Goal: Information Seeking & Learning: Learn about a topic

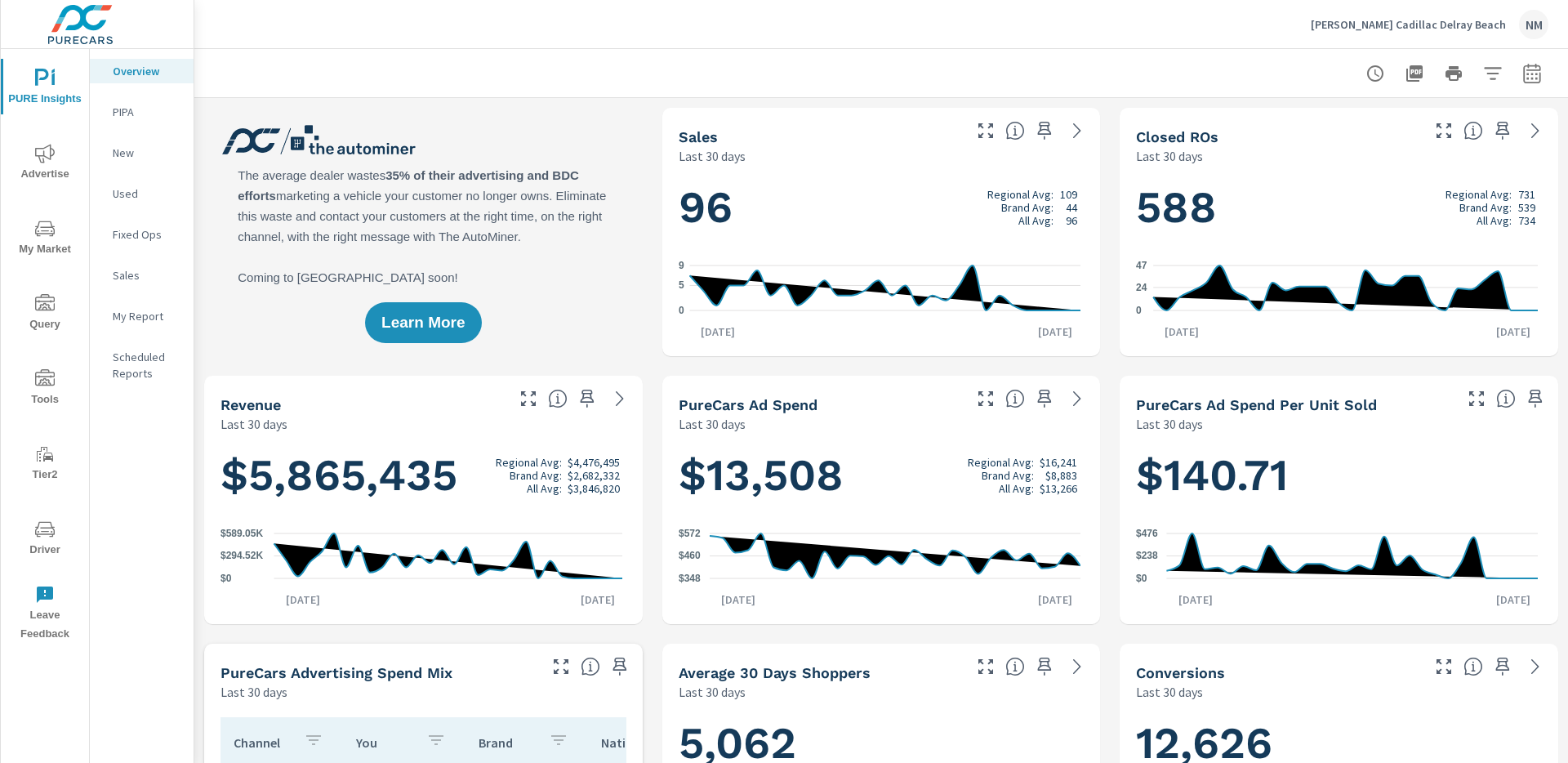
scroll to position [1, 0]
click at [1522, 76] on icon "button" at bounding box center [1532, 74] width 20 height 20
select select "Last 30 days"
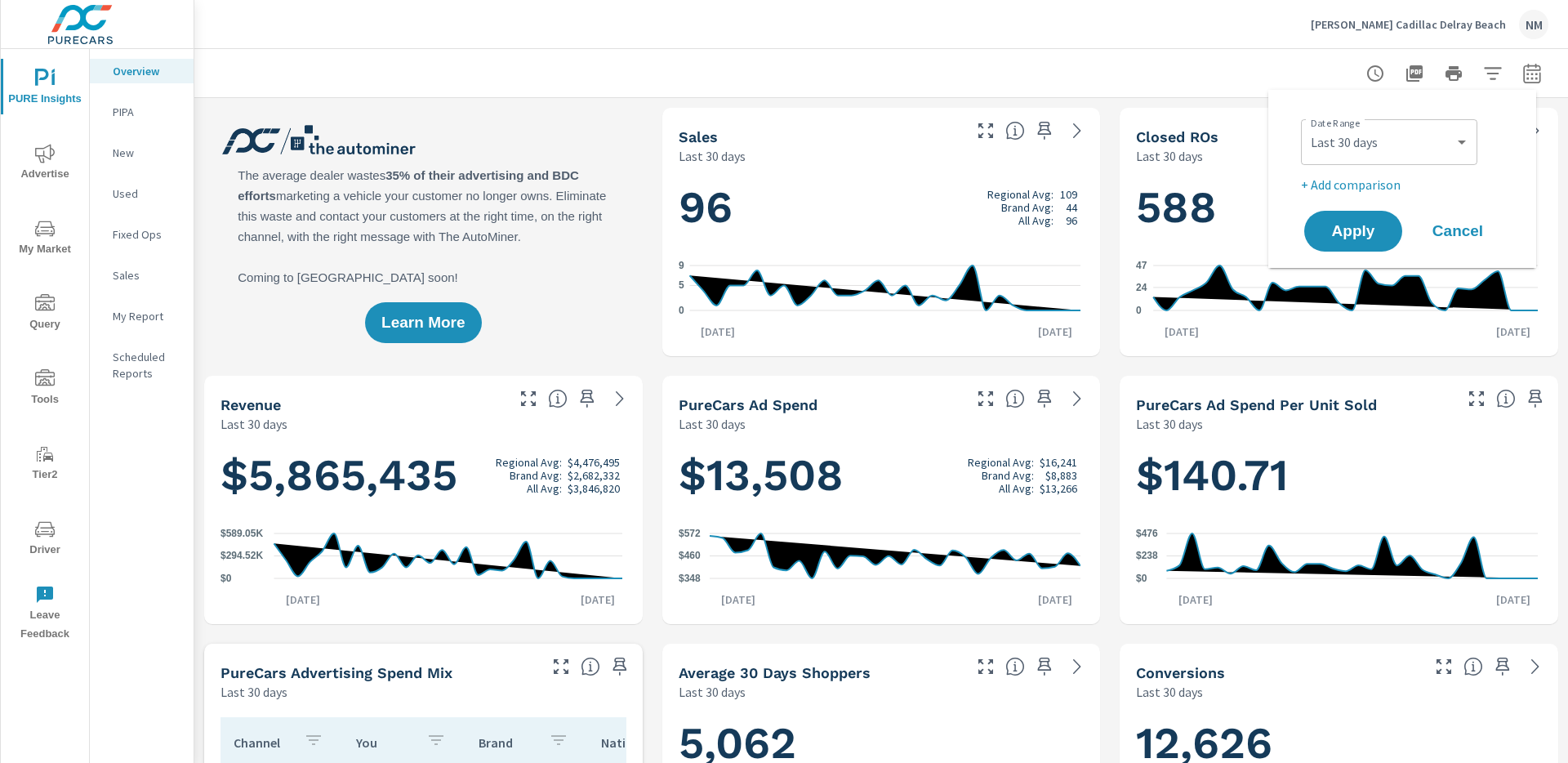
click at [1374, 186] on p "+ Add comparison" at bounding box center [1406, 185] width 209 height 20
select select "Previous period"
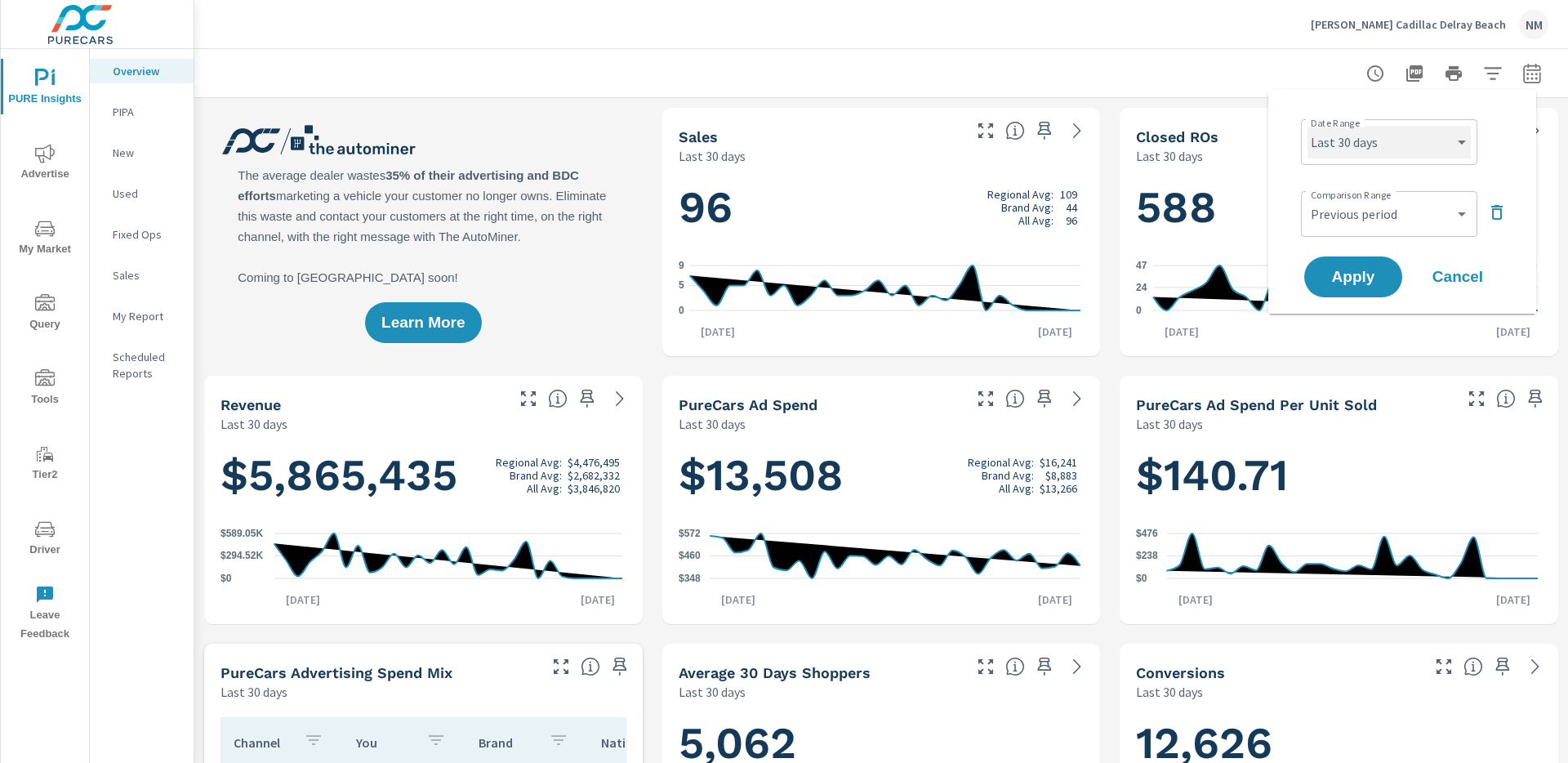
click at [1416, 139] on select "Custom [DATE] Last week Last 7 days Last 14 days Last 30 days Last 45 days Last…" at bounding box center [1389, 142] width 163 height 33
click at [1308, 126] on select "Custom [DATE] Last week Last 7 days Last 14 days Last 30 days Last 45 days Last…" at bounding box center [1389, 142] width 163 height 33
select select "Last month"
click at [1384, 215] on select "Custom Previous period Previous month Previous year" at bounding box center [1389, 214] width 163 height 33
click at [1308, 198] on select "Custom Previous period Previous month Previous year" at bounding box center [1389, 214] width 163 height 33
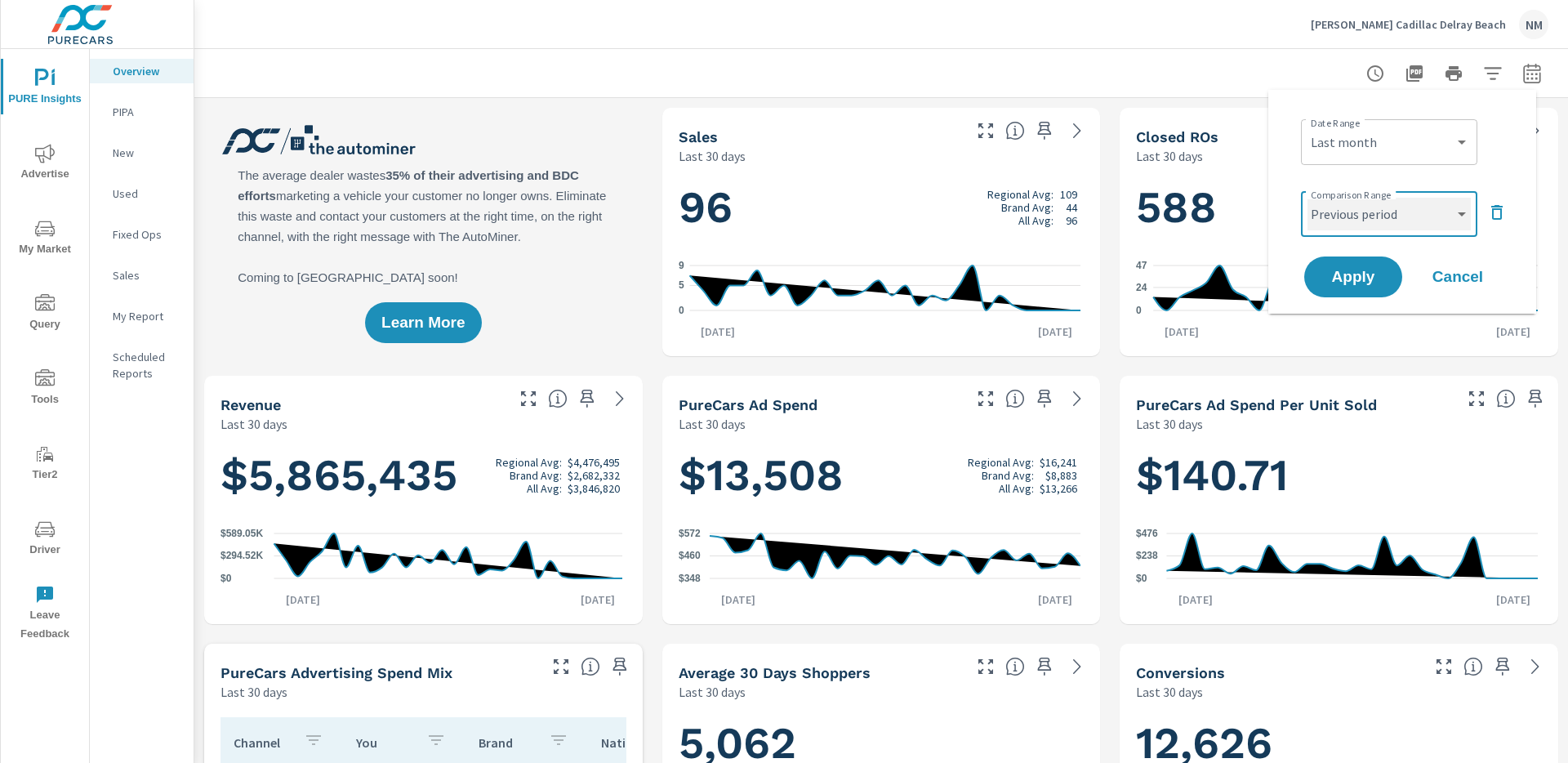
select select "Previous month"
click at [1358, 270] on span "Apply" at bounding box center [1353, 277] width 67 height 15
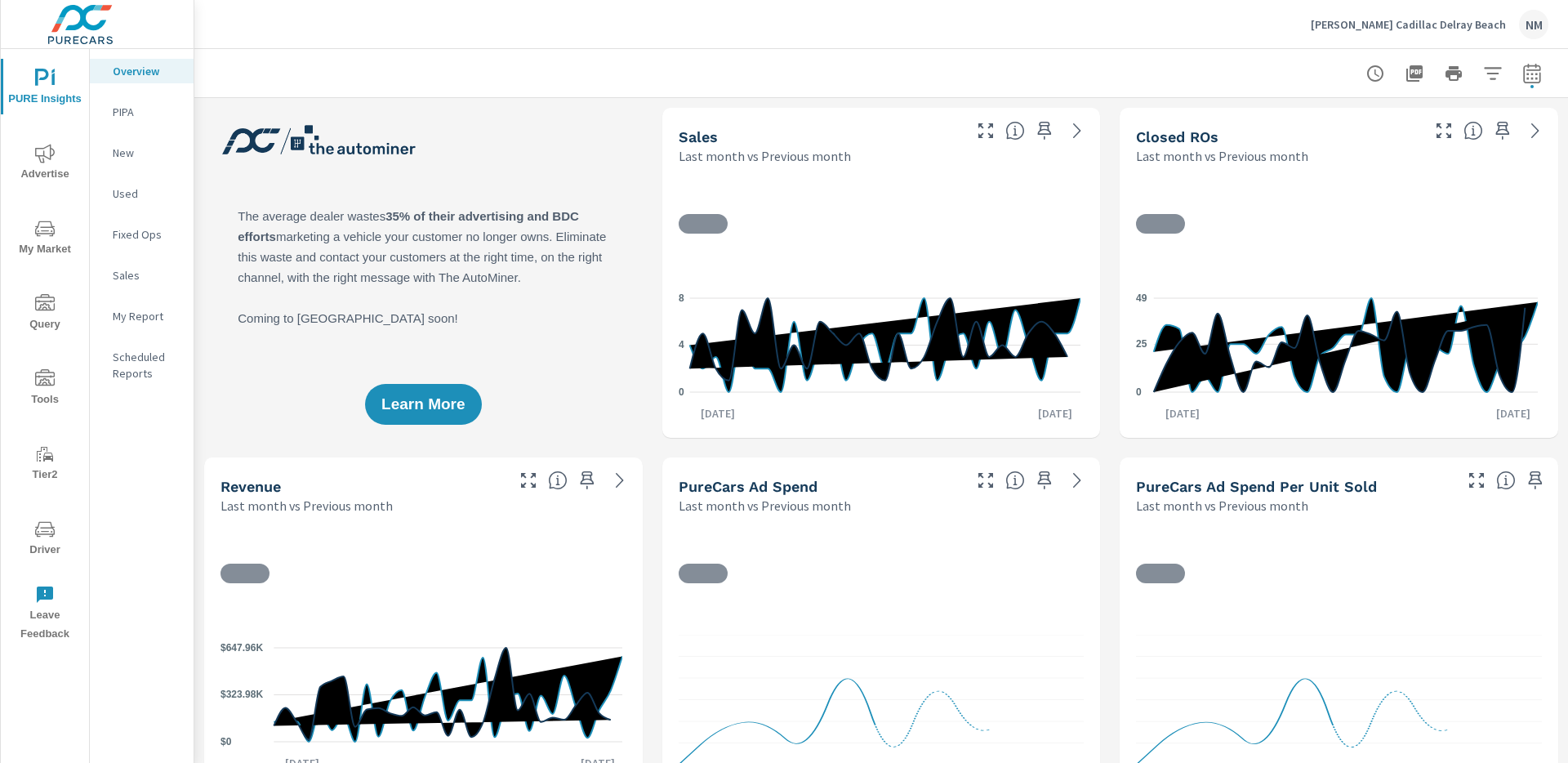
scroll to position [1, 0]
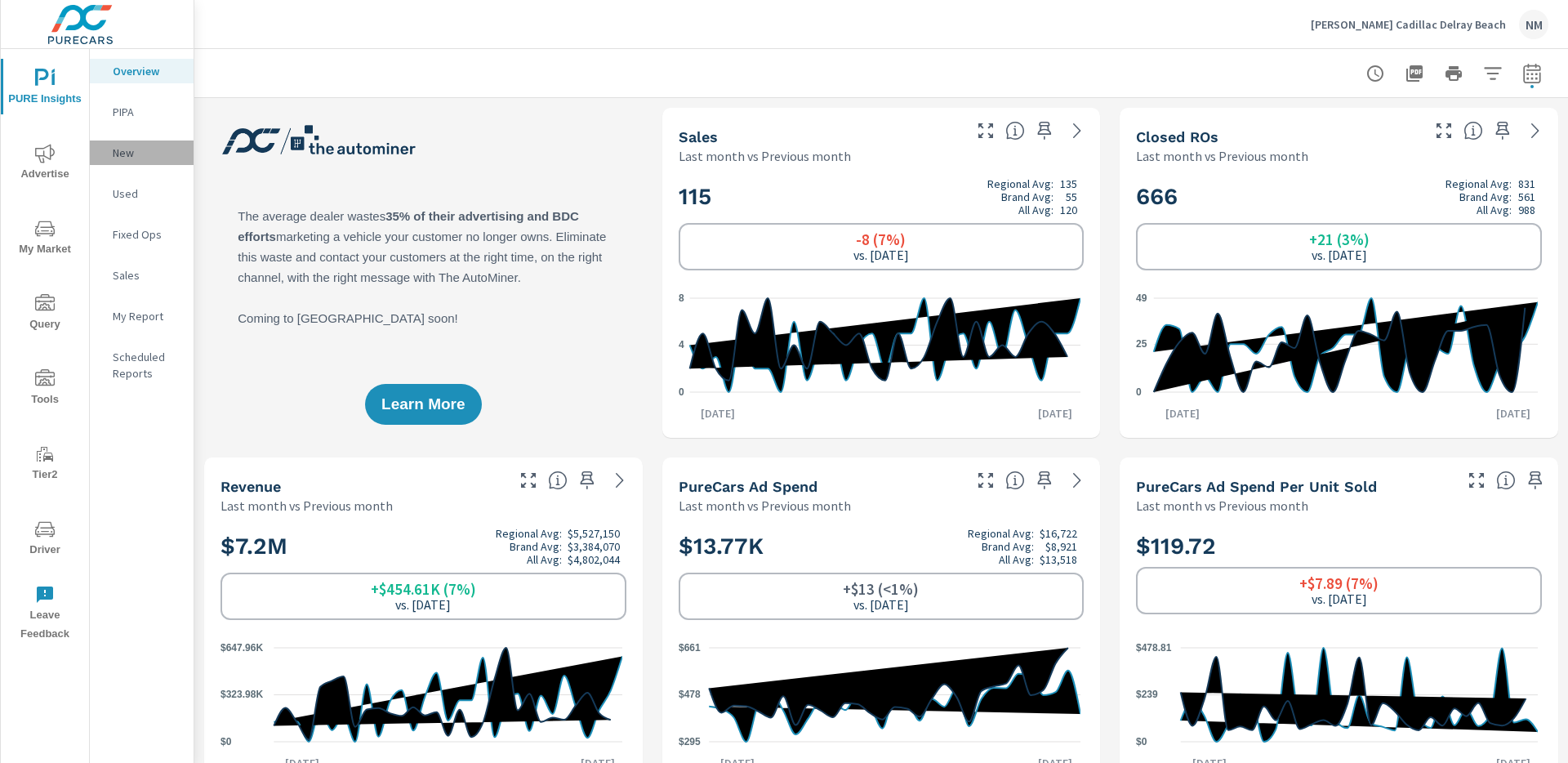
click at [127, 156] on p "New" at bounding box center [147, 153] width 67 height 16
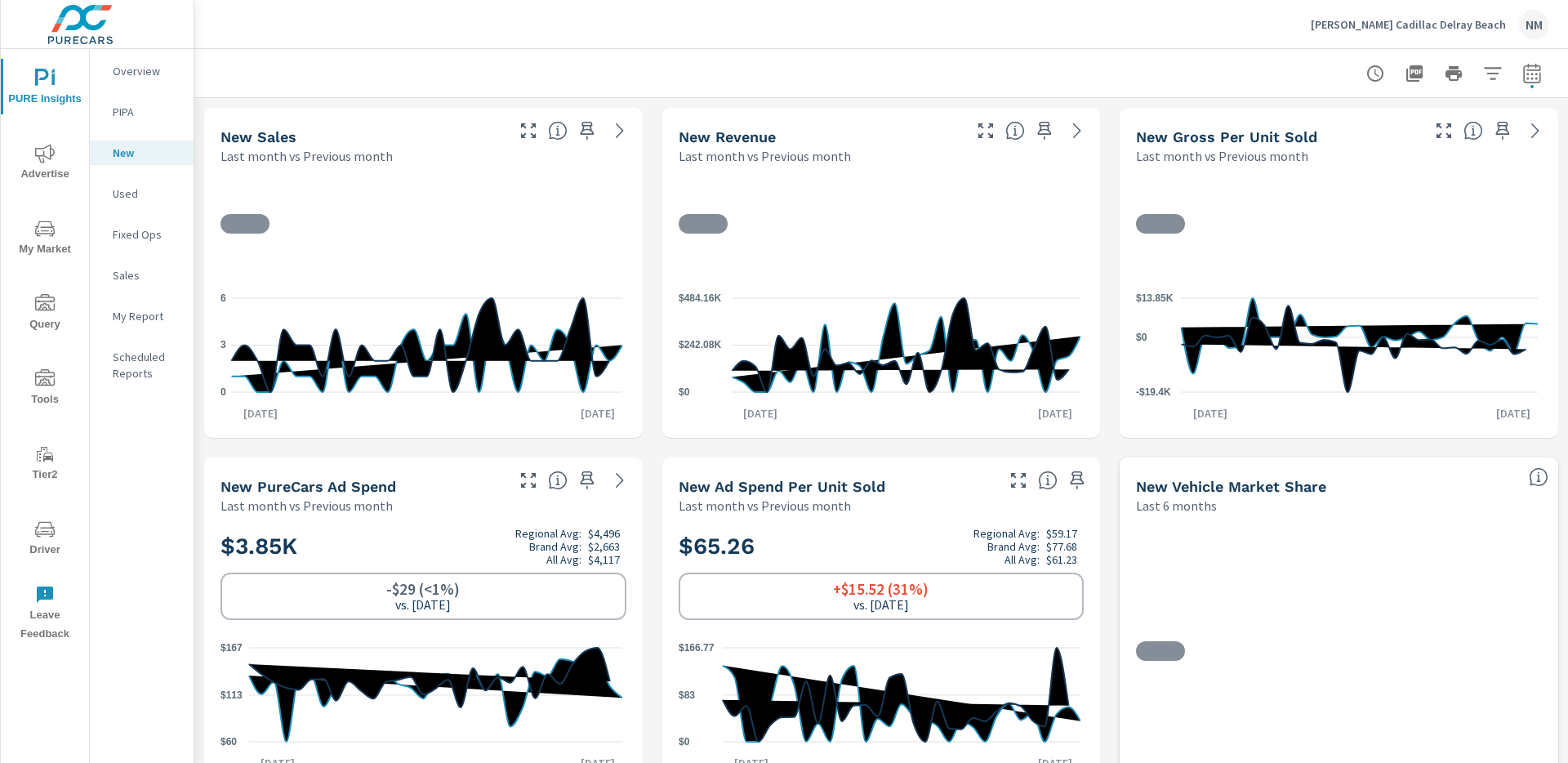
scroll to position [1, 0]
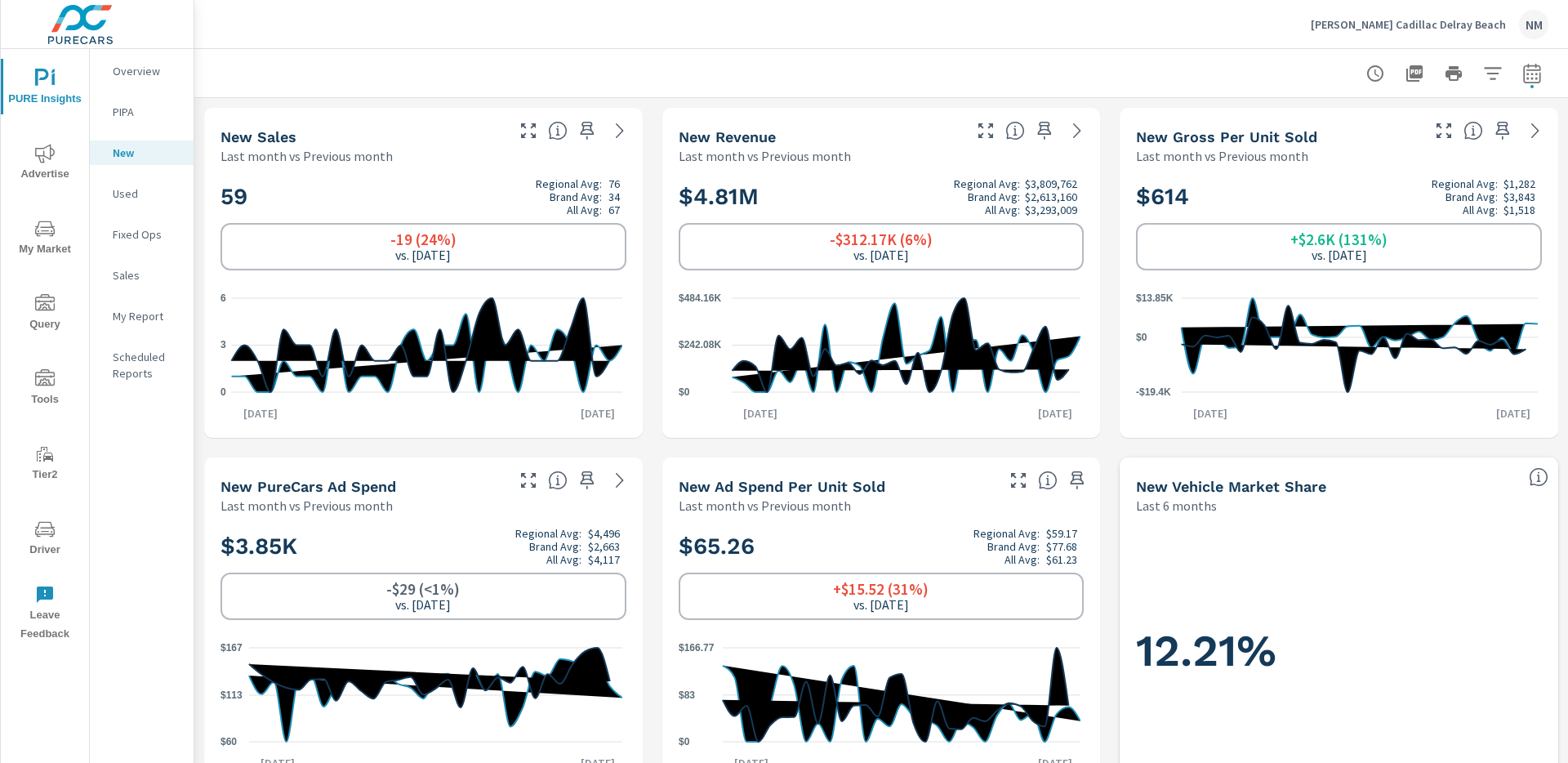
click at [144, 193] on p "Used" at bounding box center [147, 194] width 67 height 16
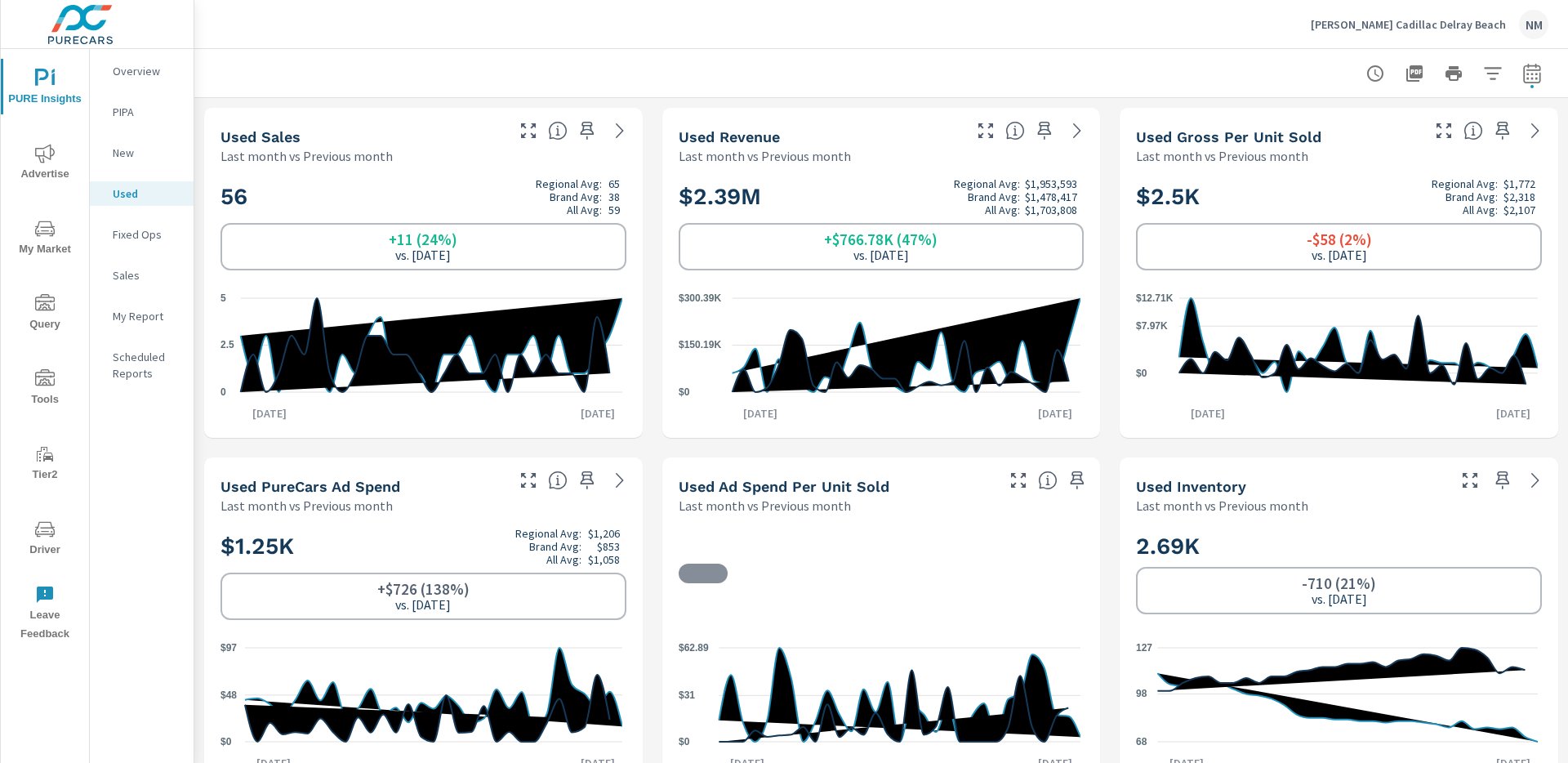
scroll to position [1, 0]
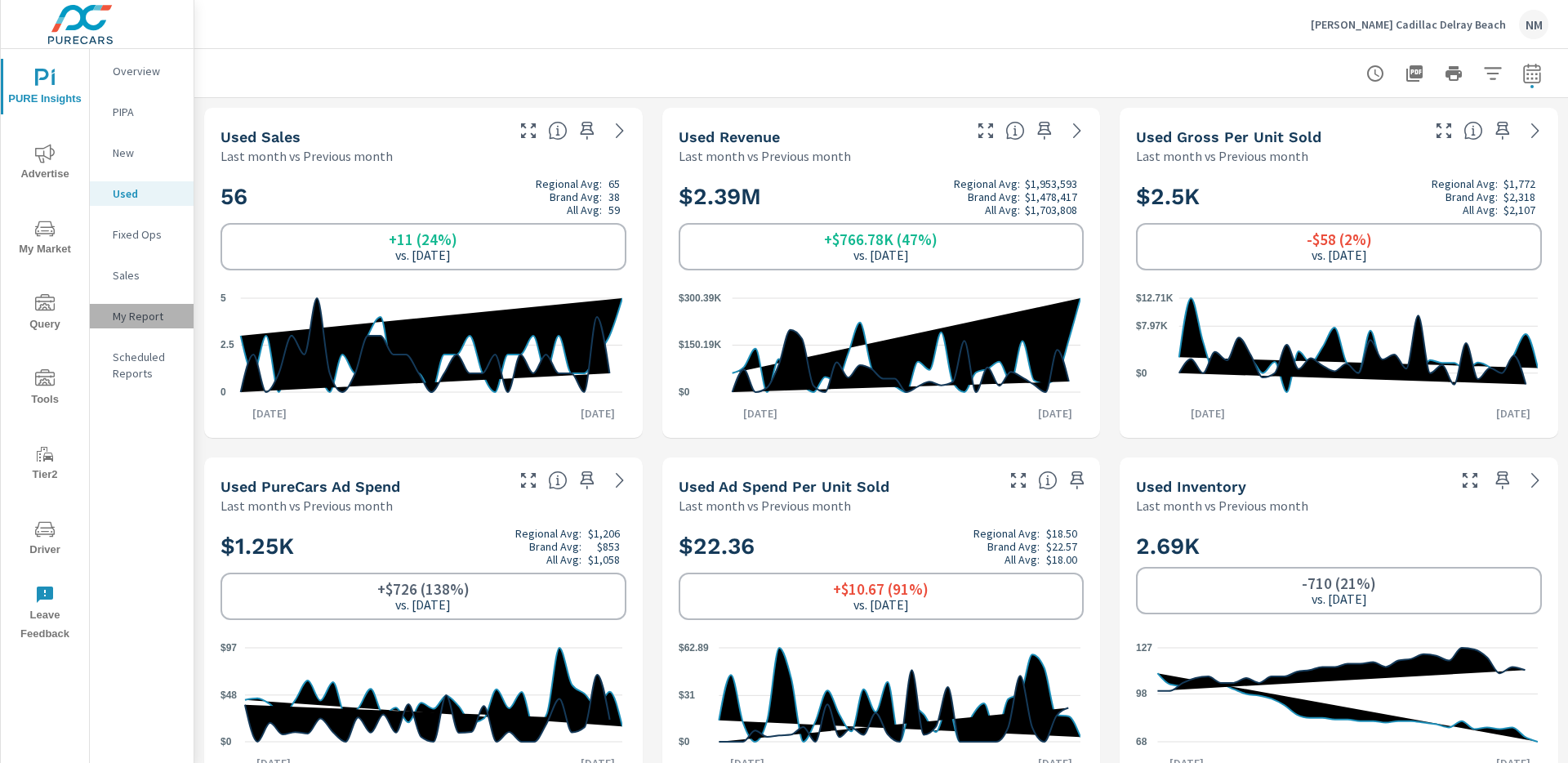
click at [151, 317] on p "My Report" at bounding box center [147, 316] width 67 height 16
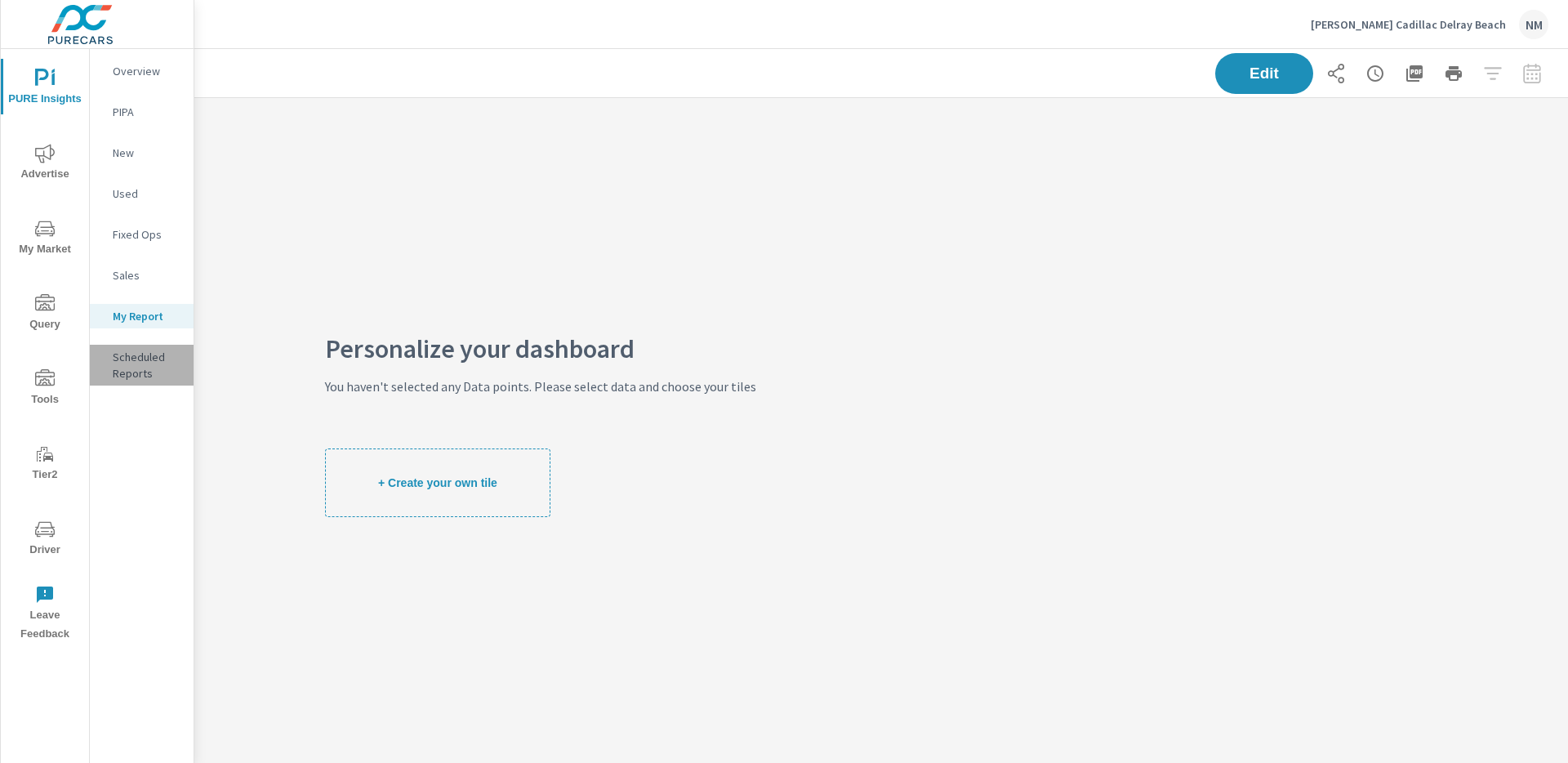
click at [147, 358] on p "Scheduled Reports" at bounding box center [147, 365] width 67 height 33
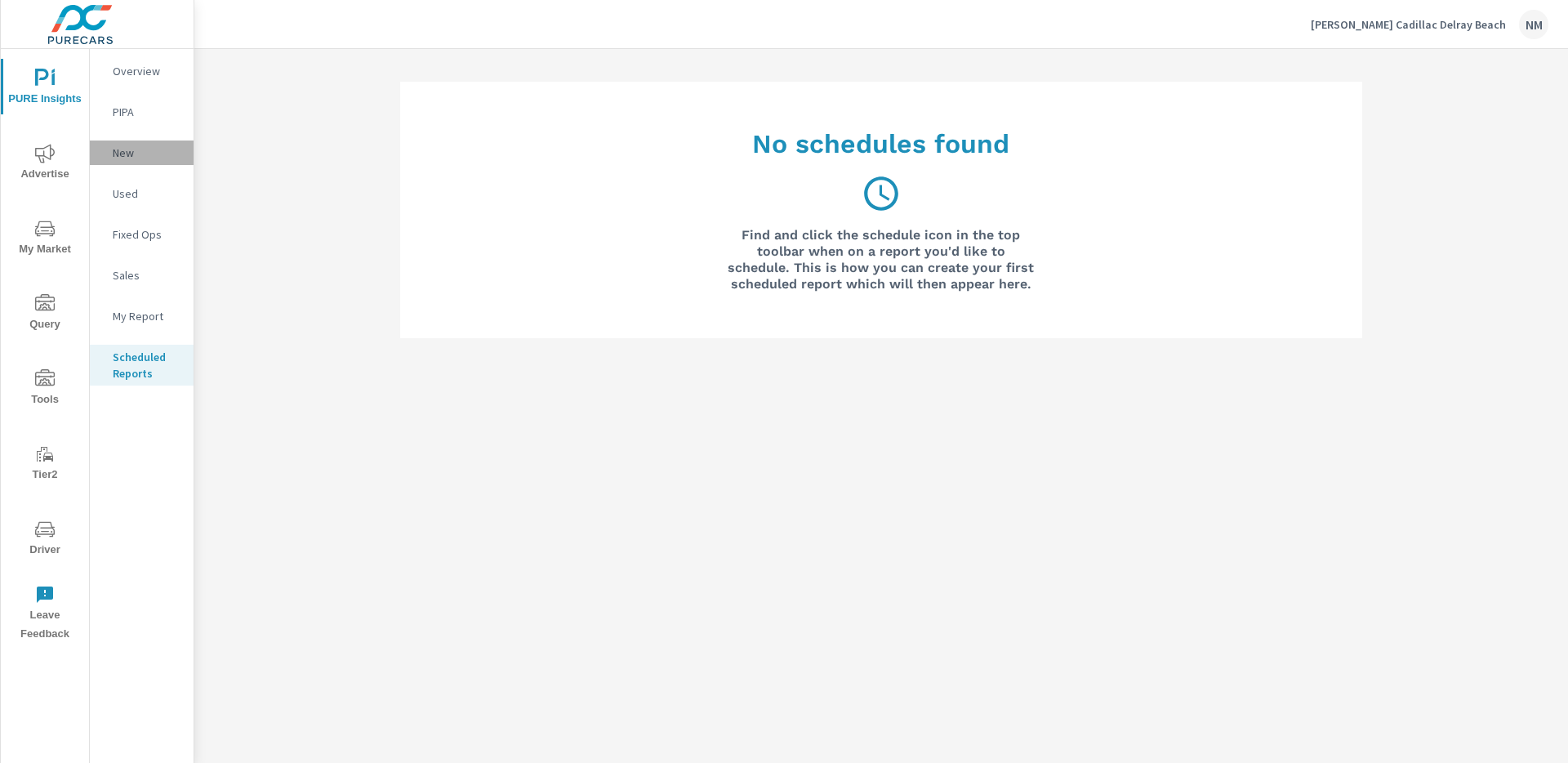
click at [124, 146] on p "New" at bounding box center [147, 153] width 67 height 16
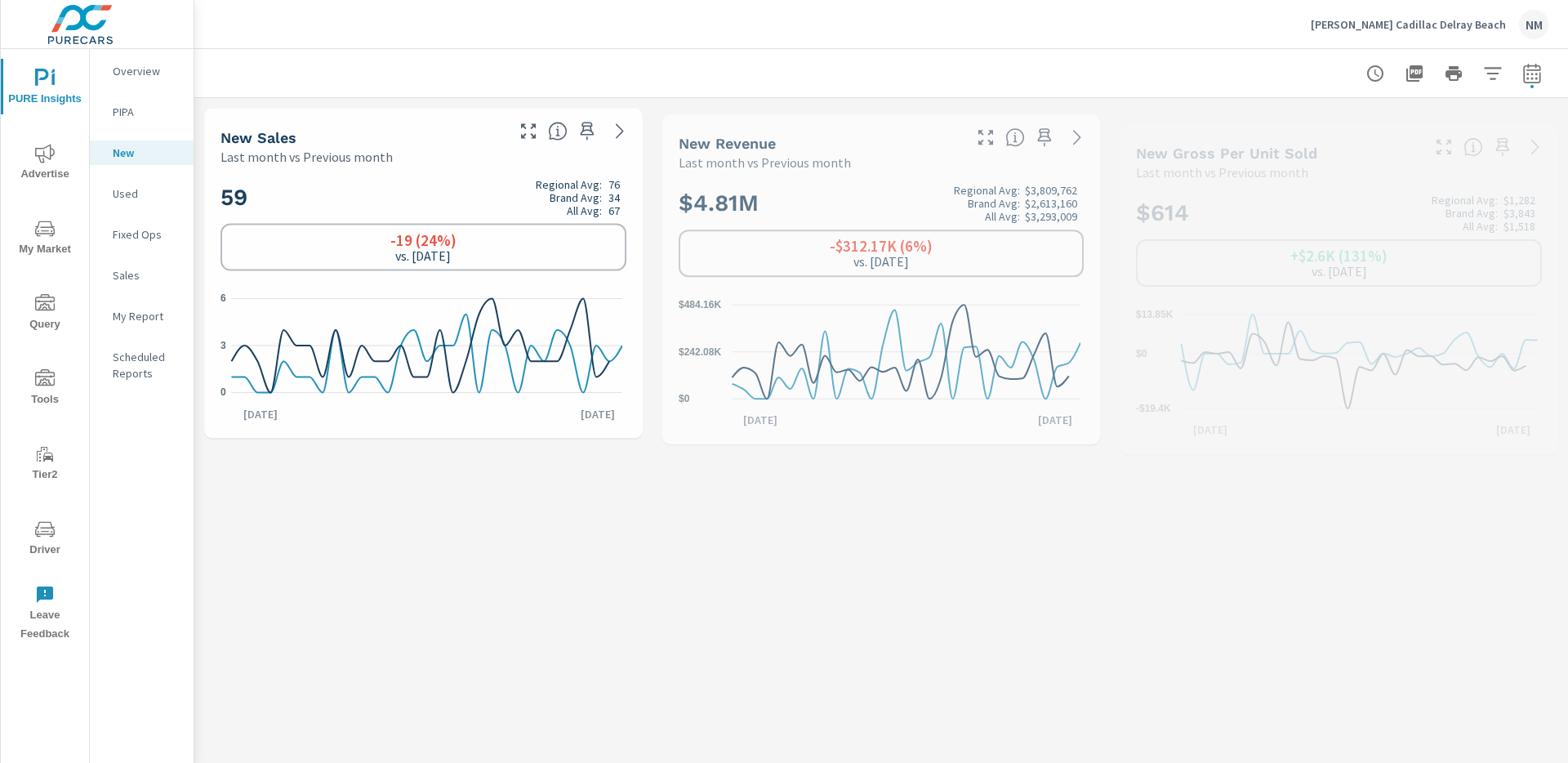
scroll to position [1, 0]
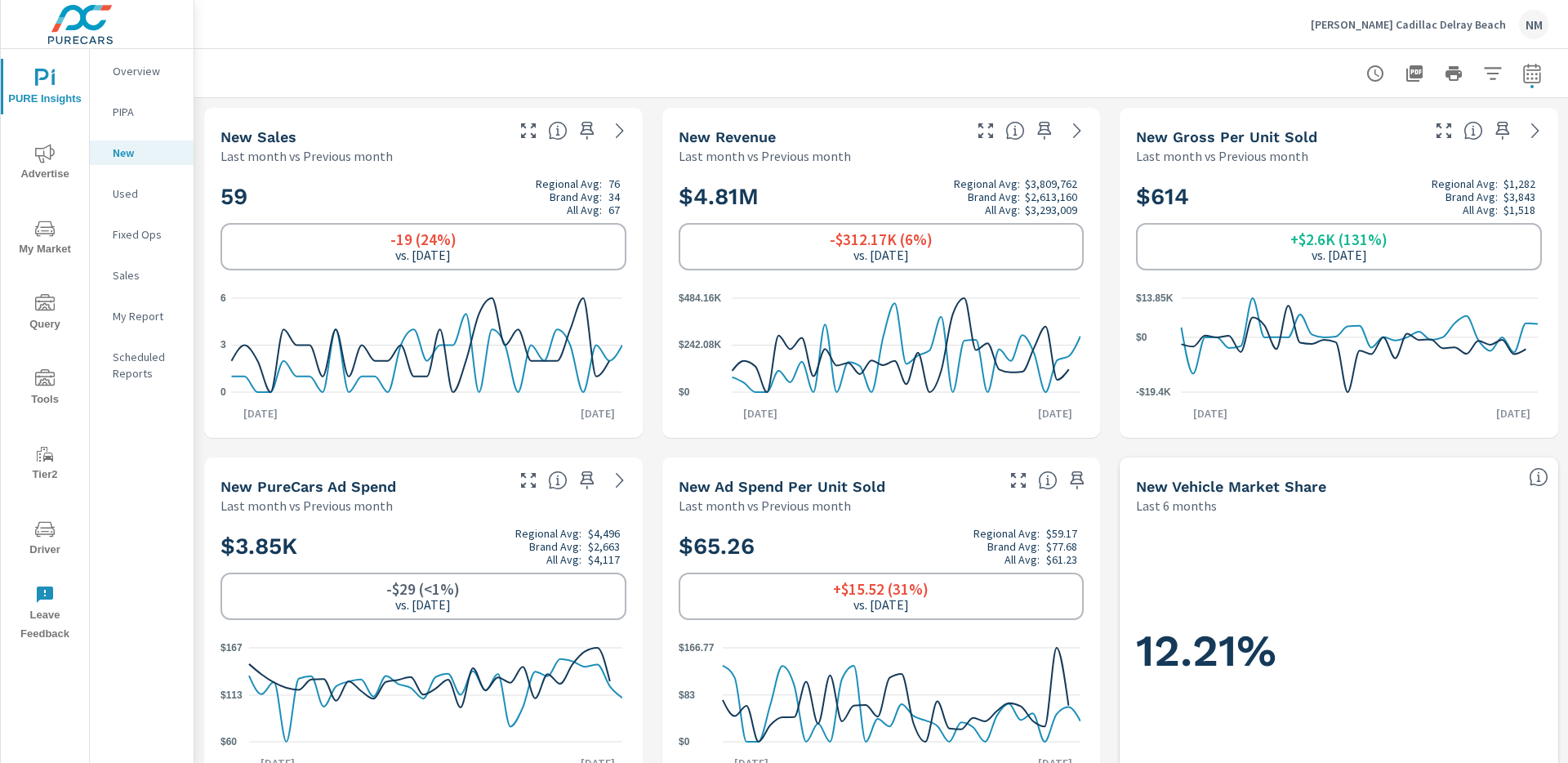
click at [152, 77] on p "Overview" at bounding box center [147, 71] width 67 height 16
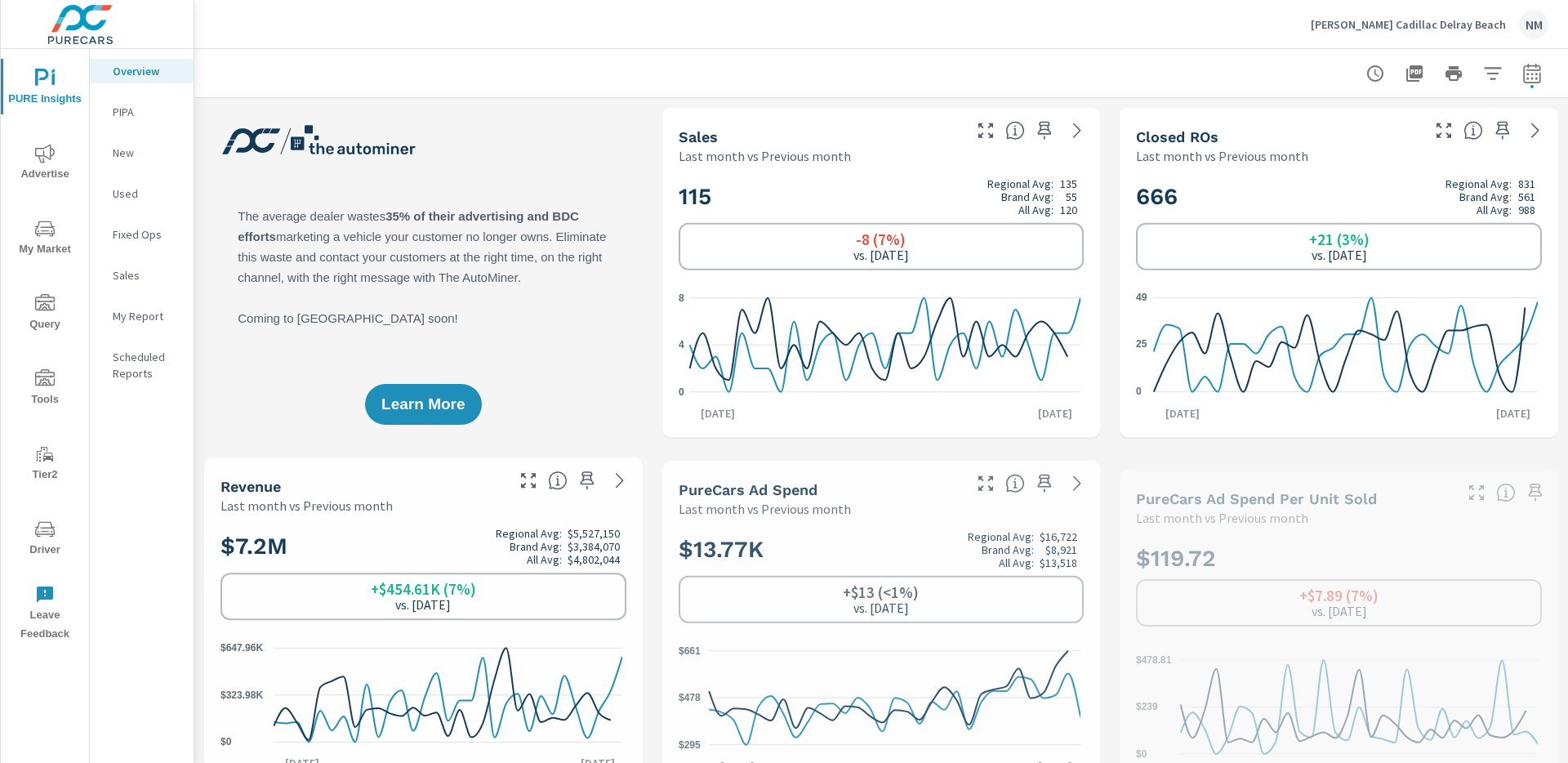
scroll to position [1, 0]
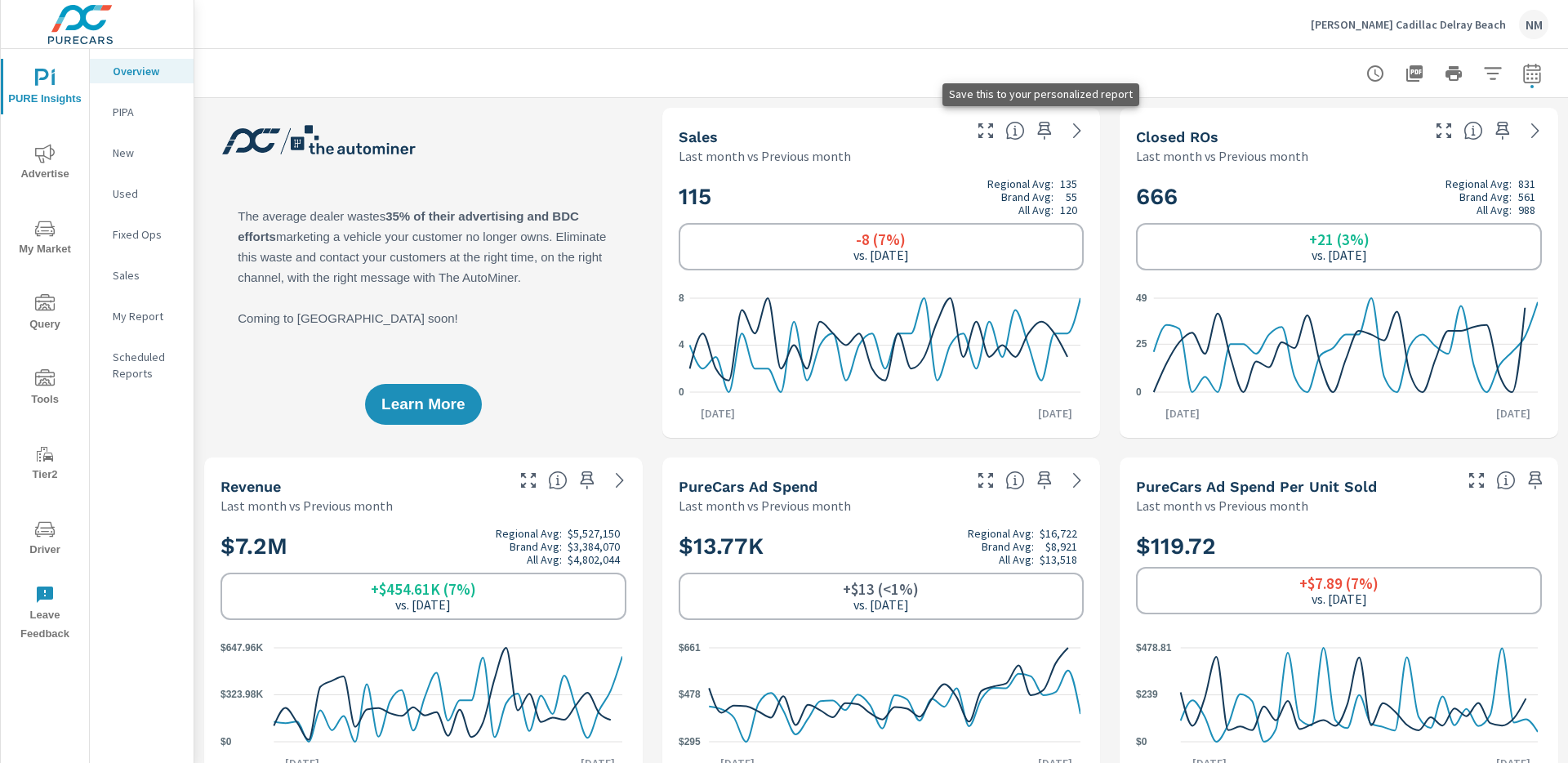
click at [1037, 135] on icon "button" at bounding box center [1044, 131] width 20 height 20
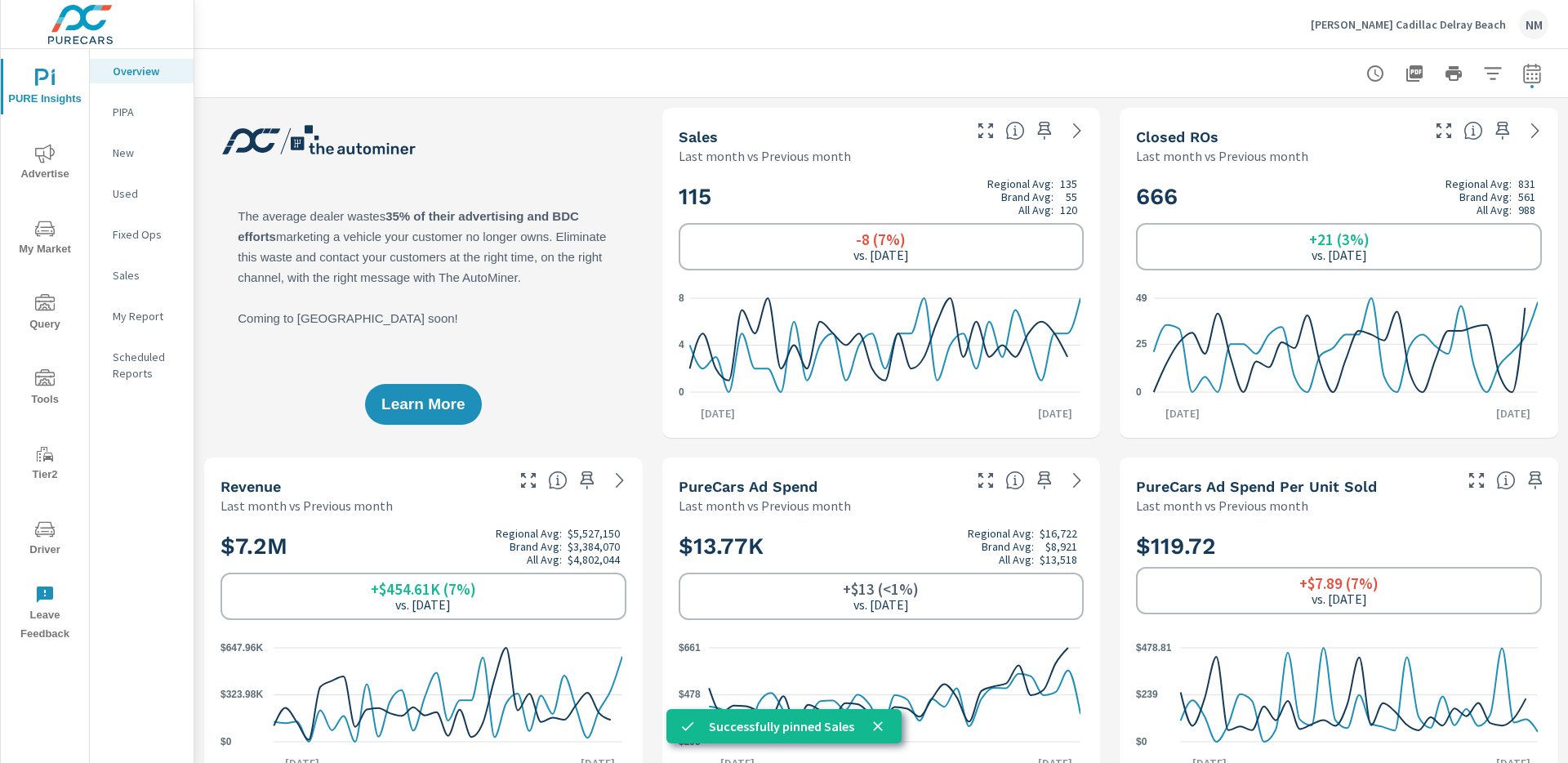
click at [140, 150] on p "New" at bounding box center [147, 153] width 67 height 16
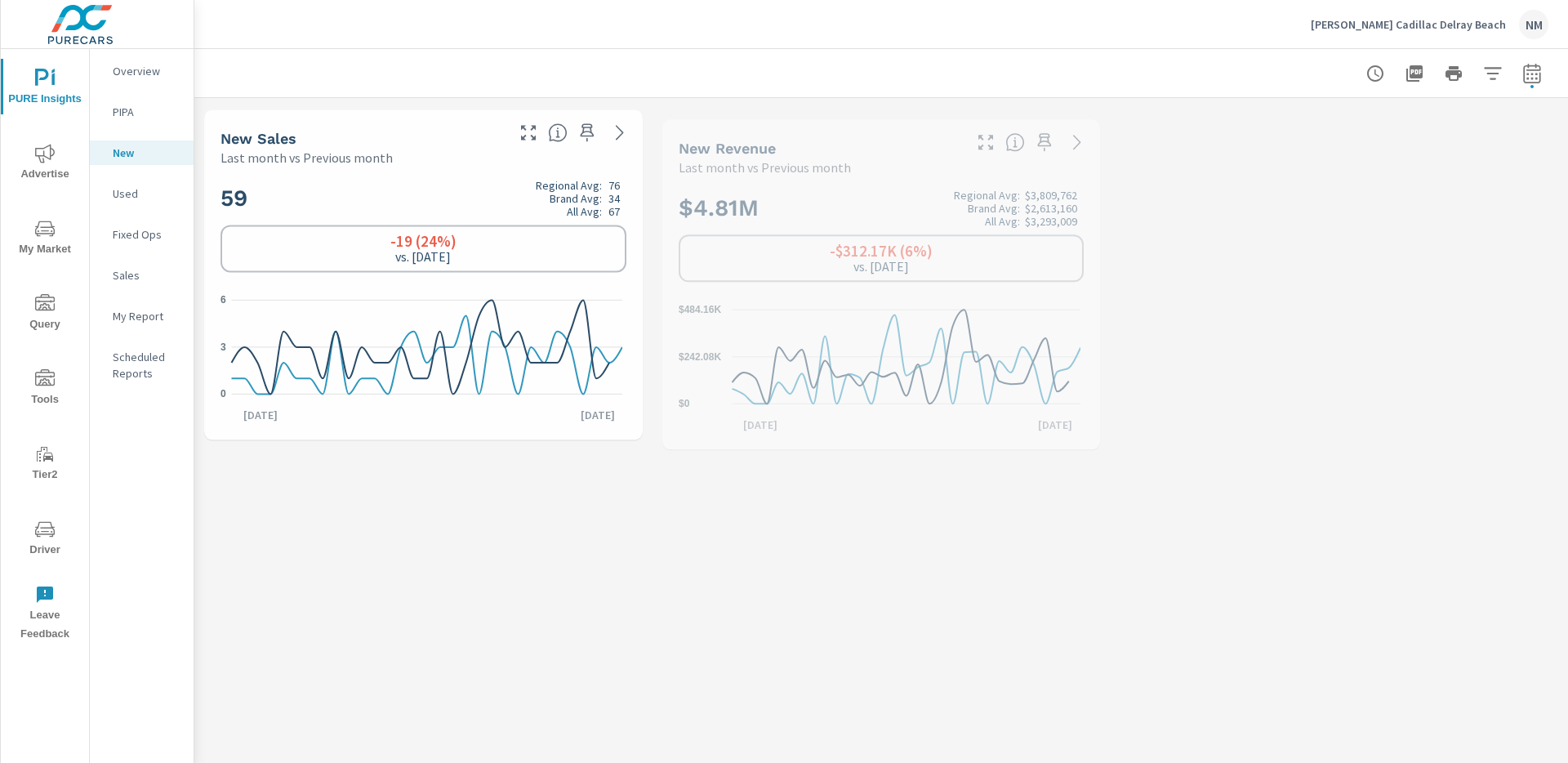
scroll to position [1, 0]
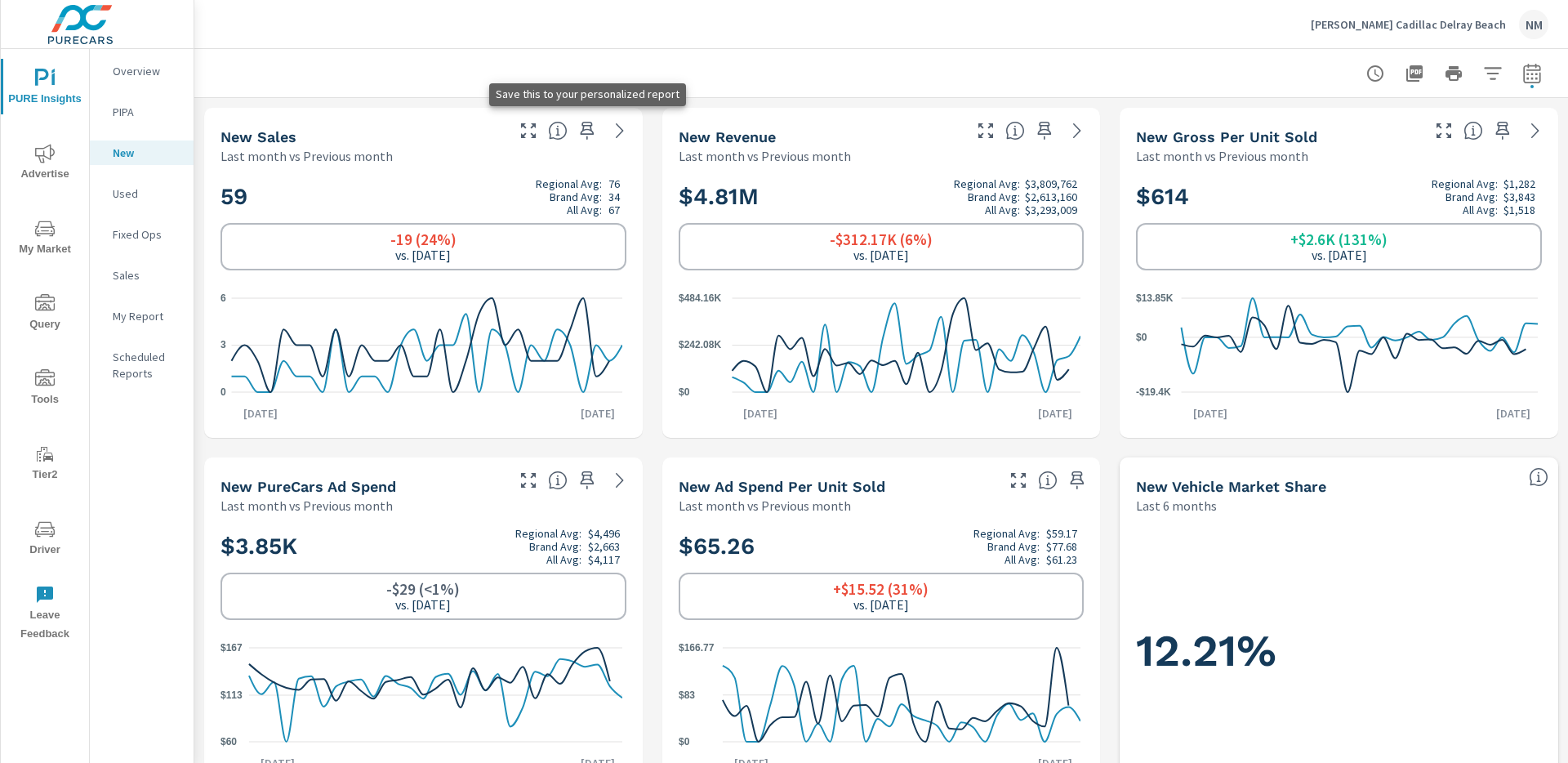
click at [580, 128] on icon "button" at bounding box center [586, 131] width 14 height 18
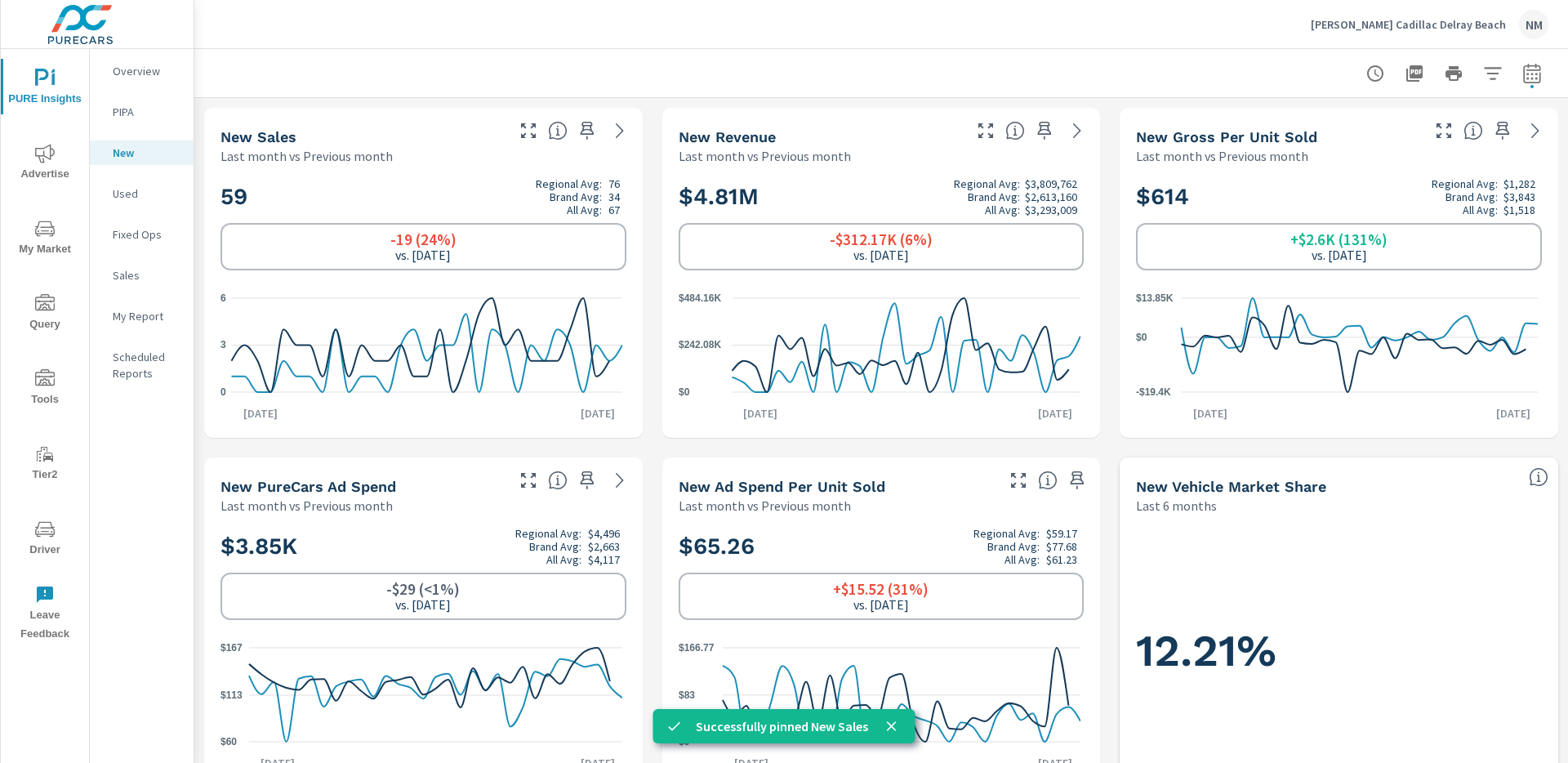
click at [120, 197] on p "Used" at bounding box center [147, 194] width 67 height 16
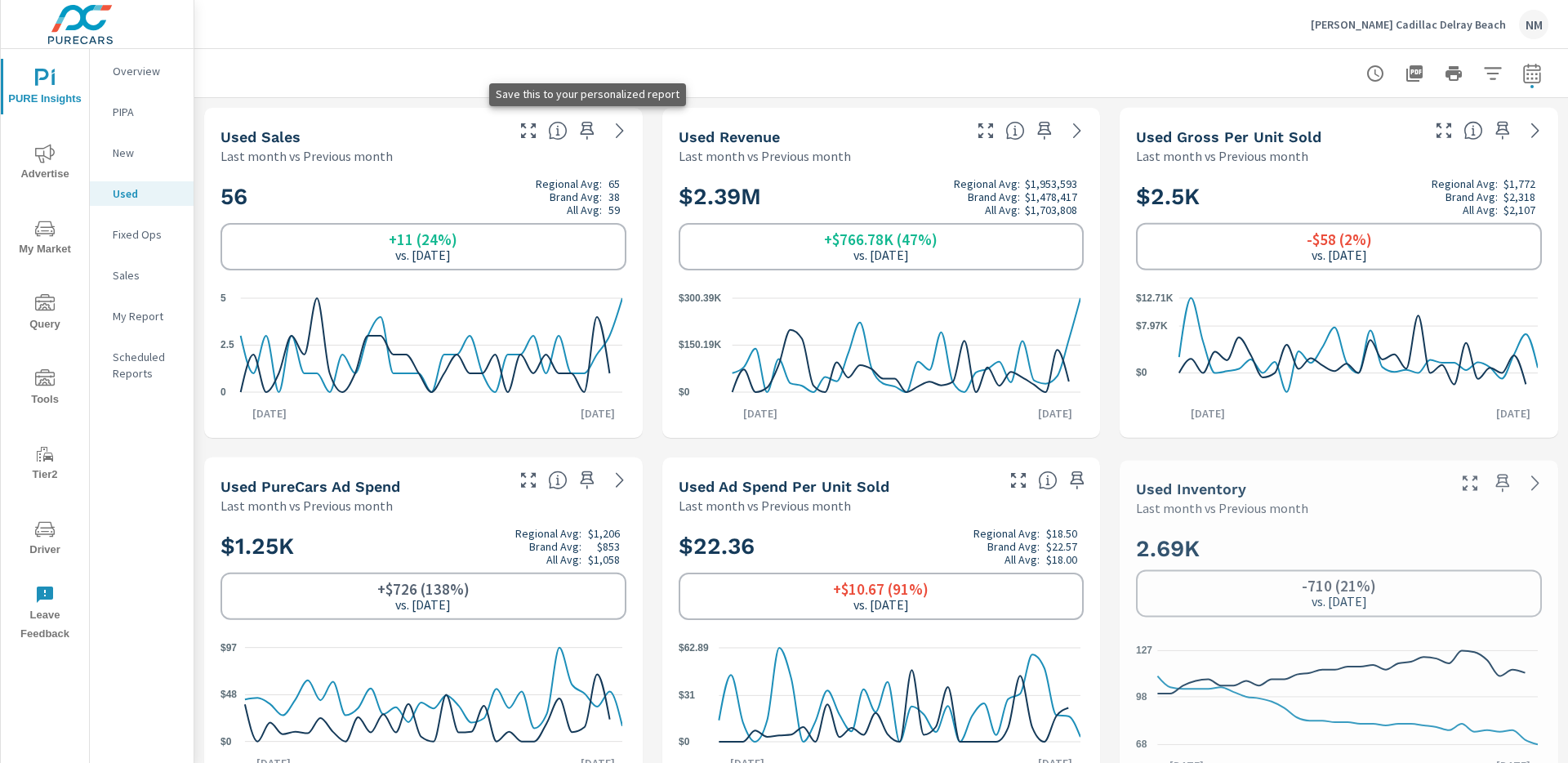
scroll to position [1, 0]
click at [582, 132] on icon "button" at bounding box center [587, 131] width 20 height 20
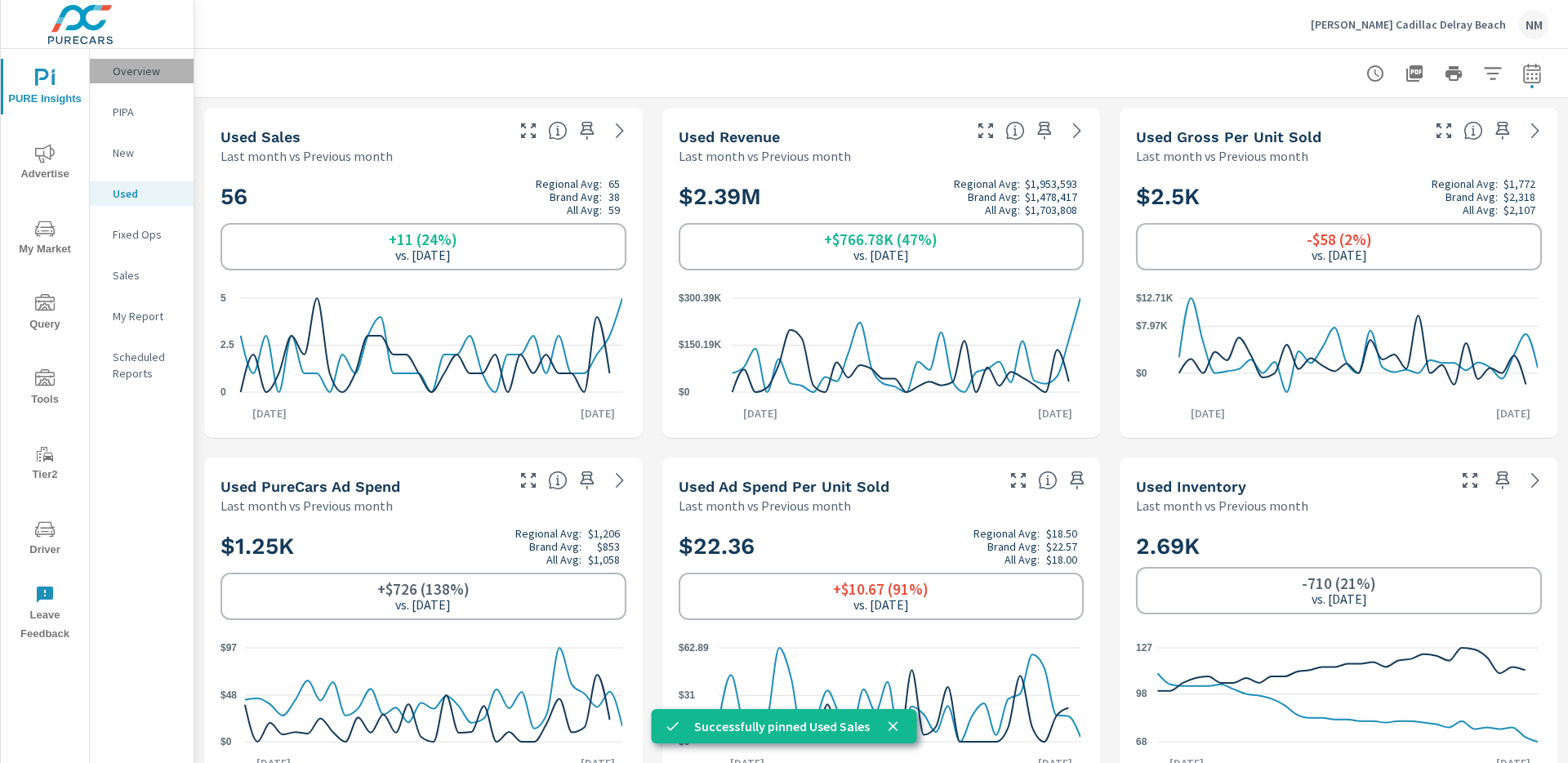
click at [155, 78] on p "Overview" at bounding box center [147, 71] width 67 height 16
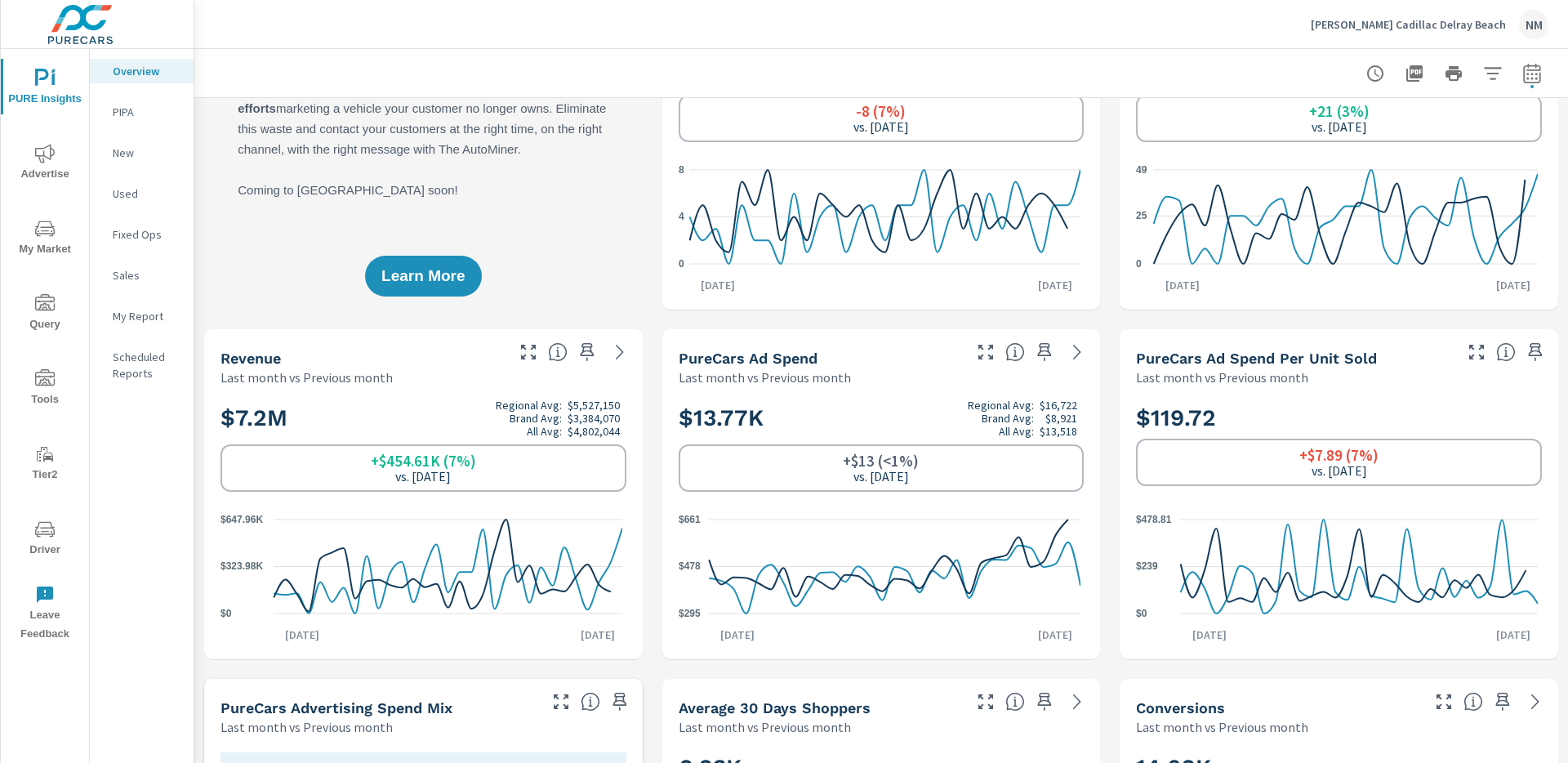
scroll to position [159, 0]
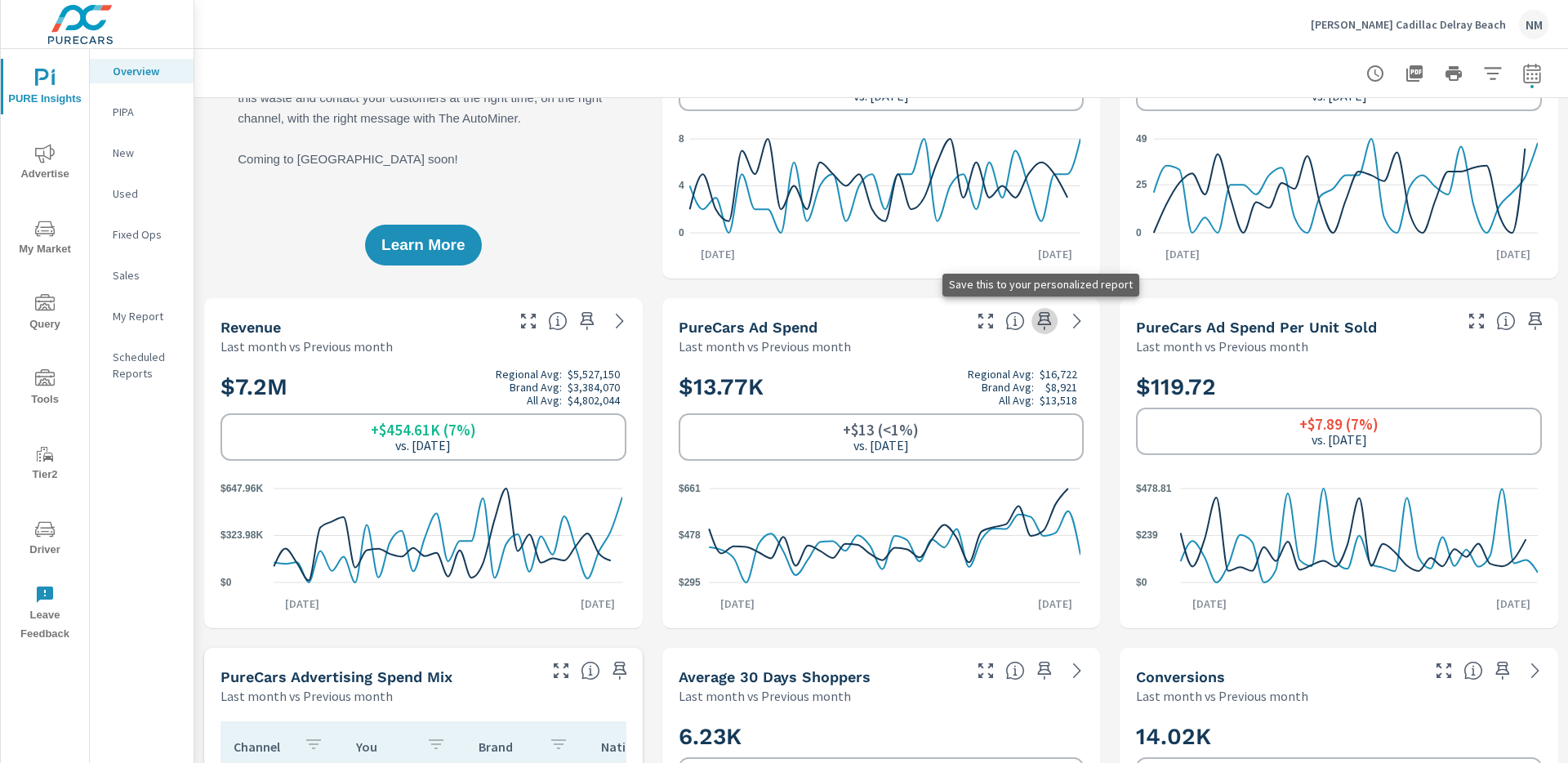
click at [1034, 320] on icon "button" at bounding box center [1044, 321] width 20 height 20
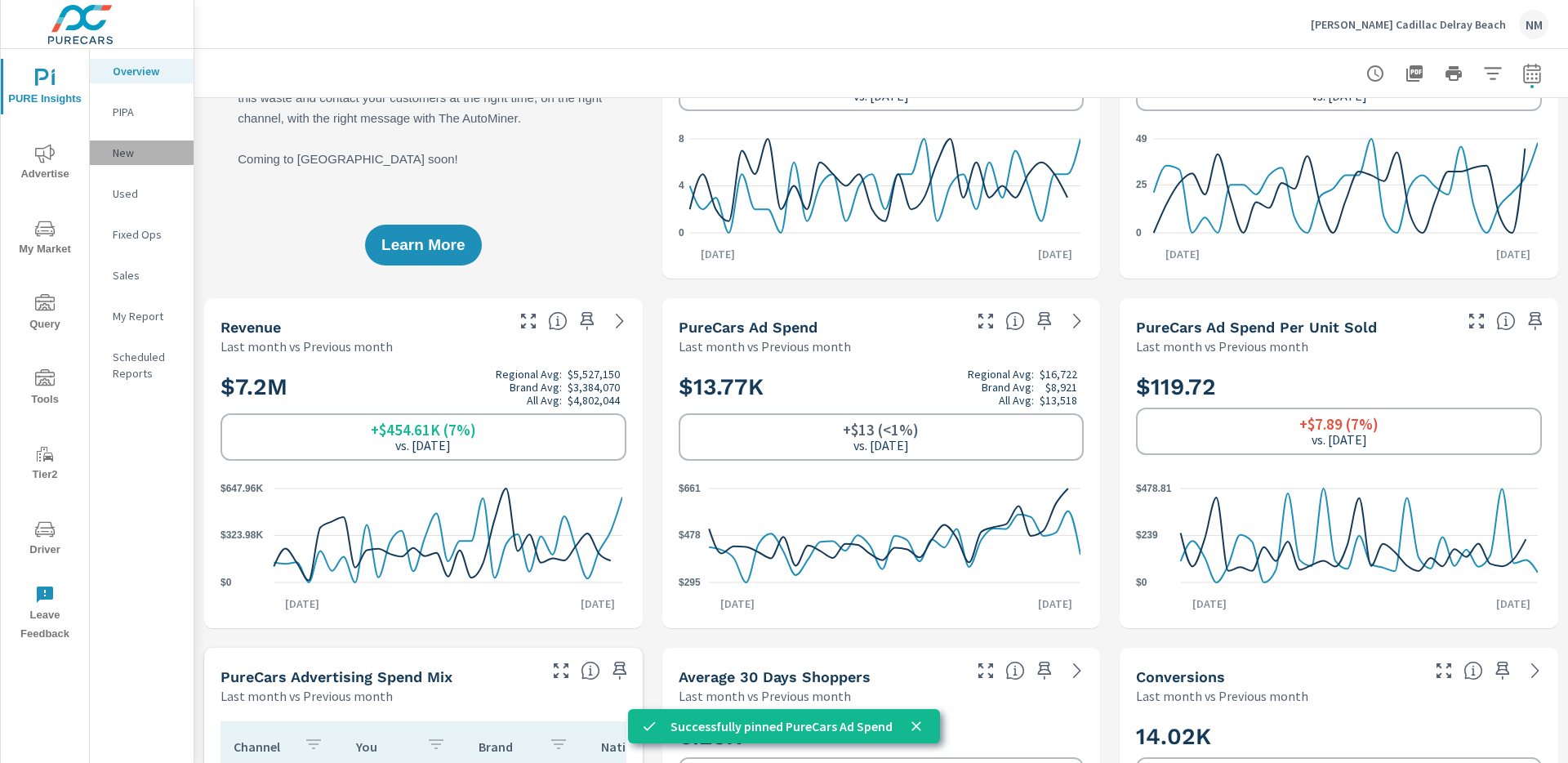
click at [142, 149] on p "New" at bounding box center [147, 153] width 67 height 16
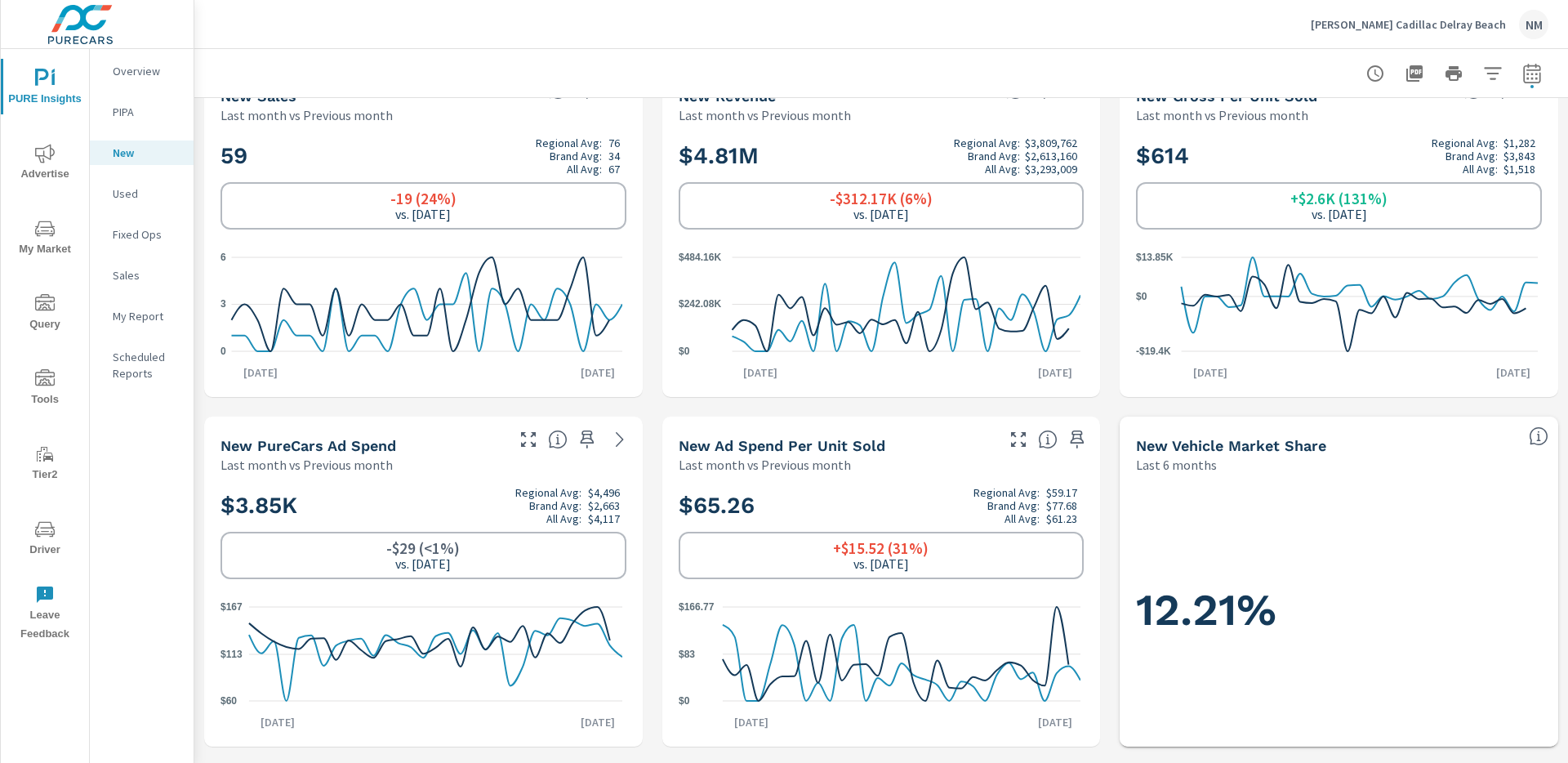
scroll to position [57, 0]
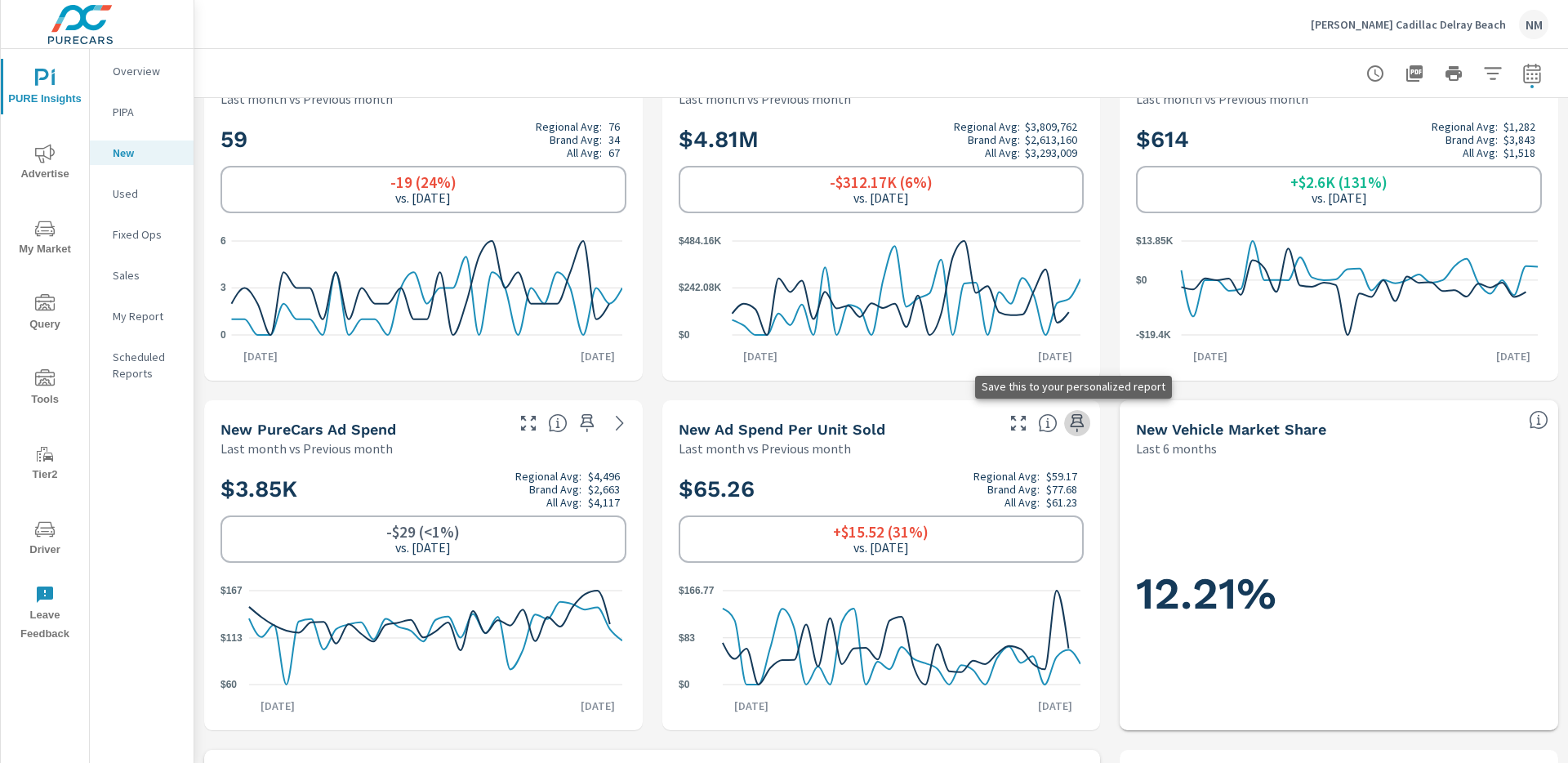
click at [1071, 425] on icon "button" at bounding box center [1077, 423] width 14 height 18
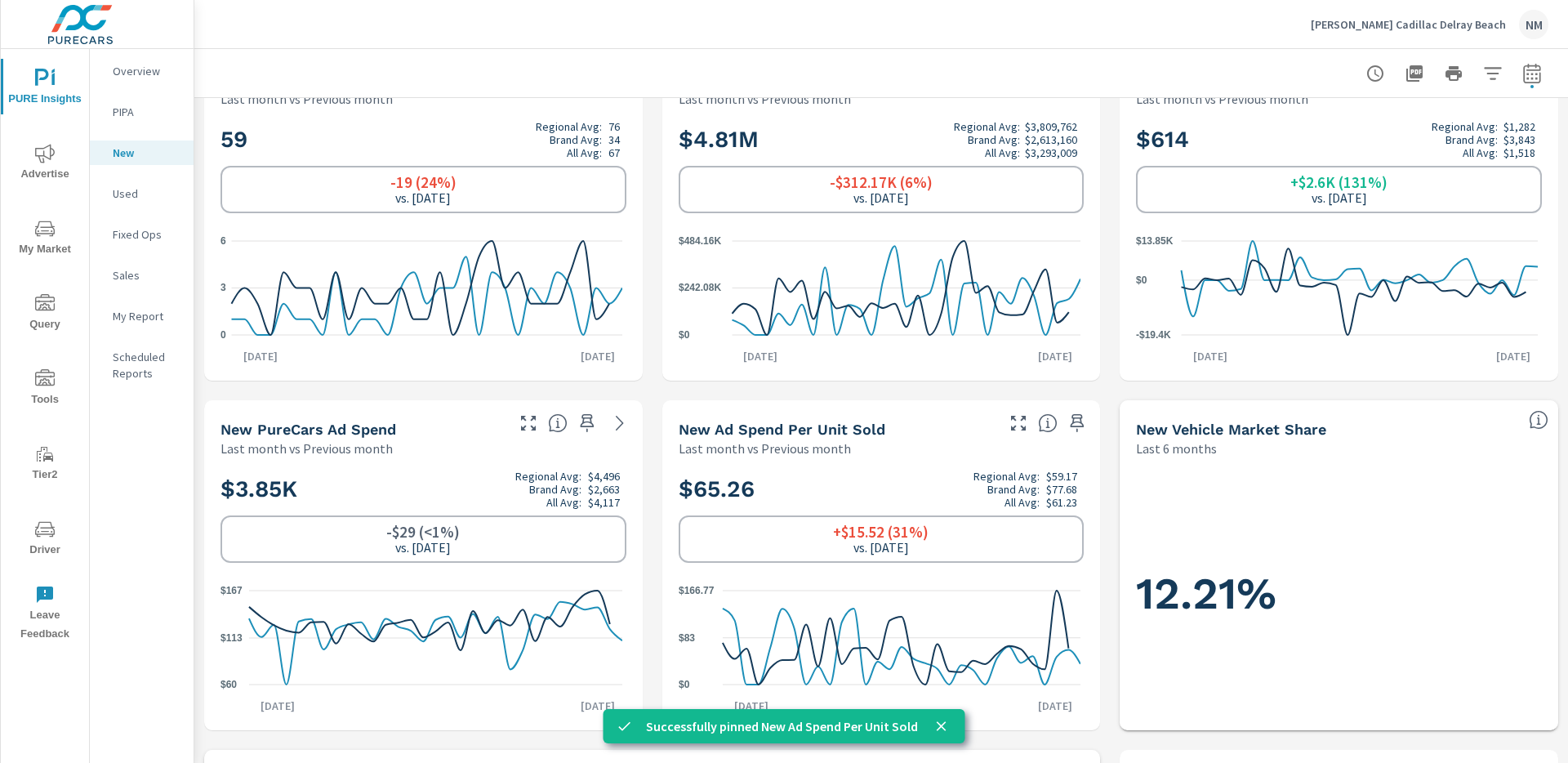
click at [152, 187] on p "Used" at bounding box center [147, 194] width 67 height 16
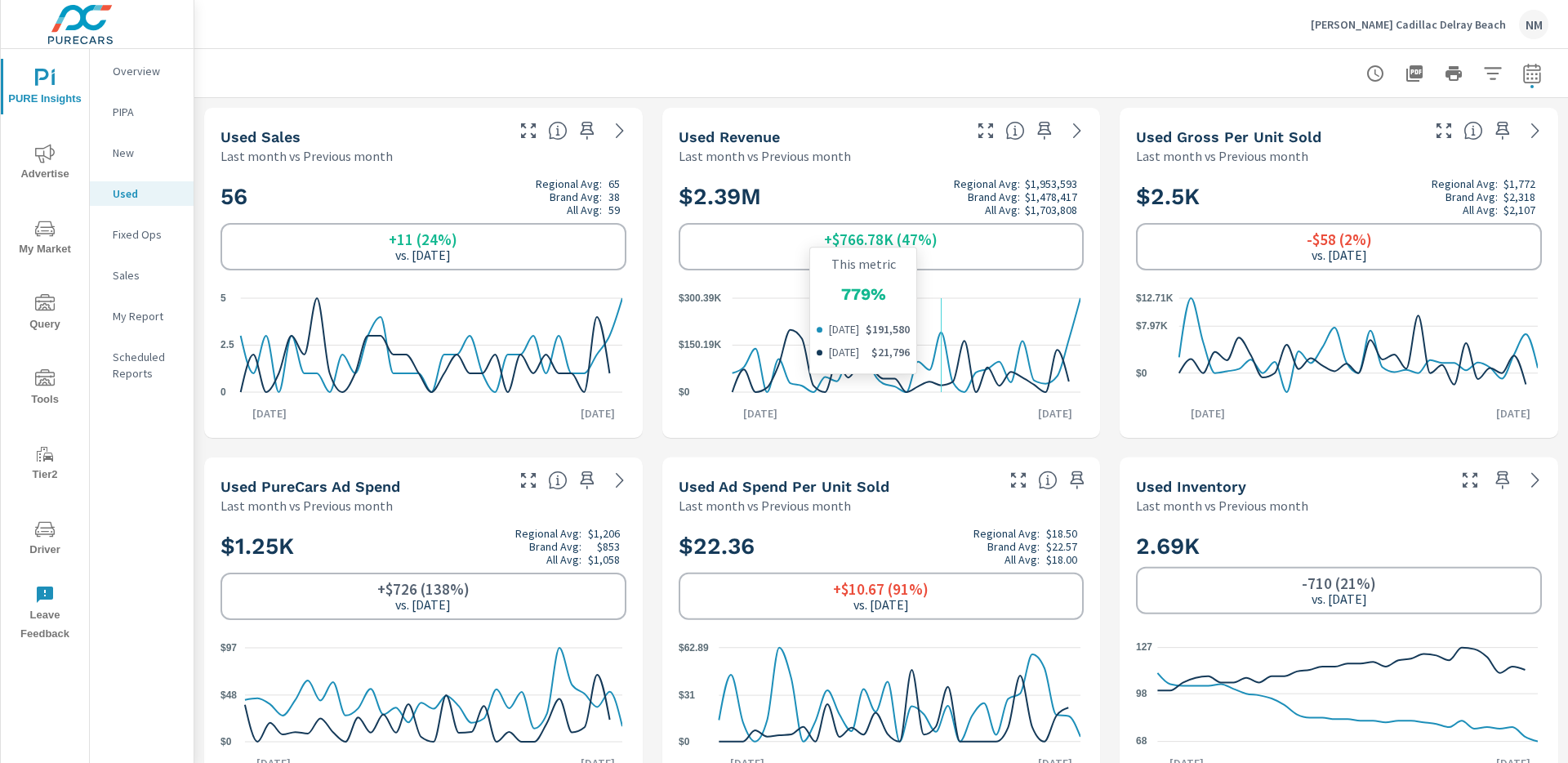
scroll to position [1, 0]
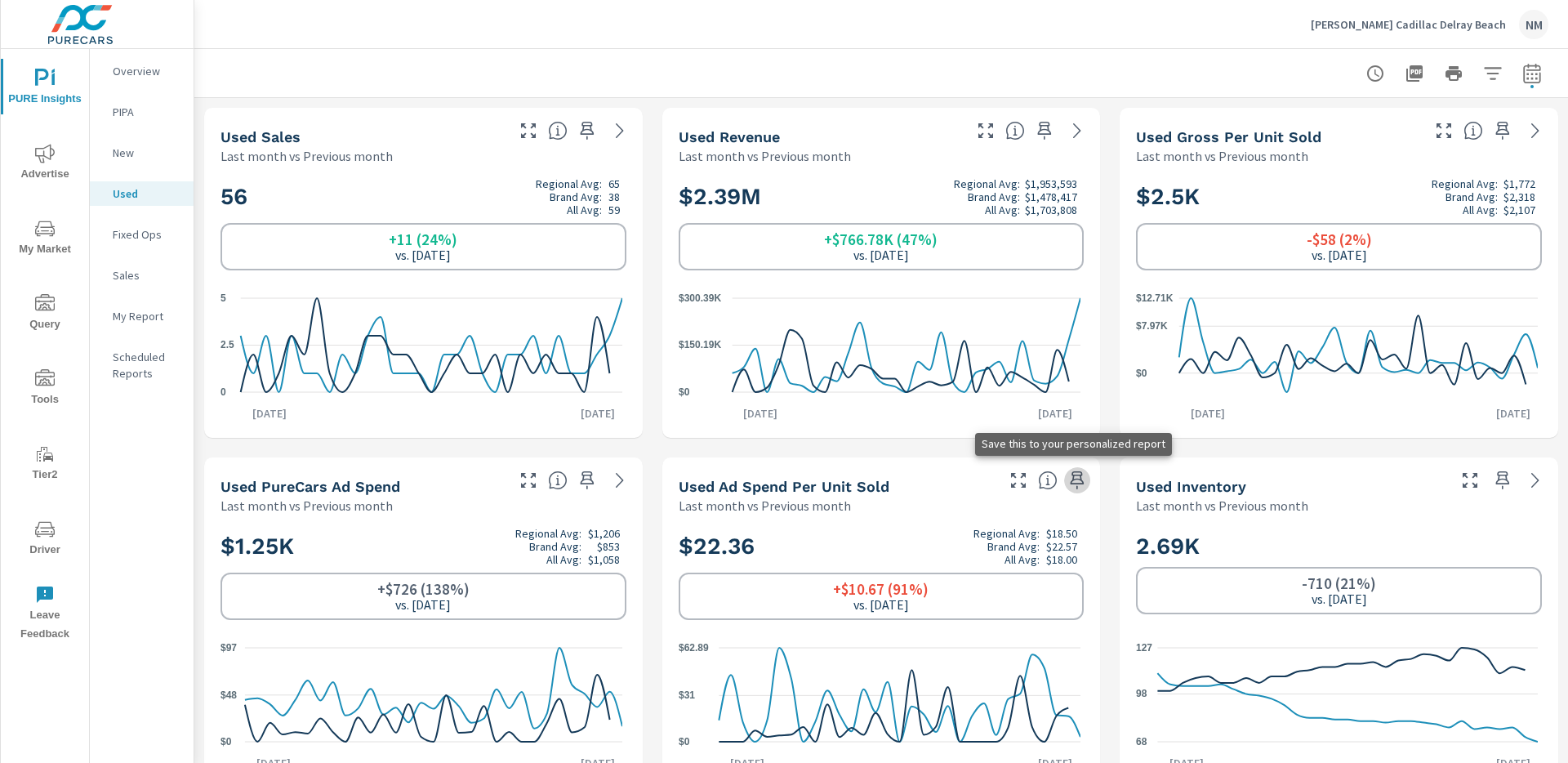
click at [1077, 481] on icon "button" at bounding box center [1077, 481] width 20 height 20
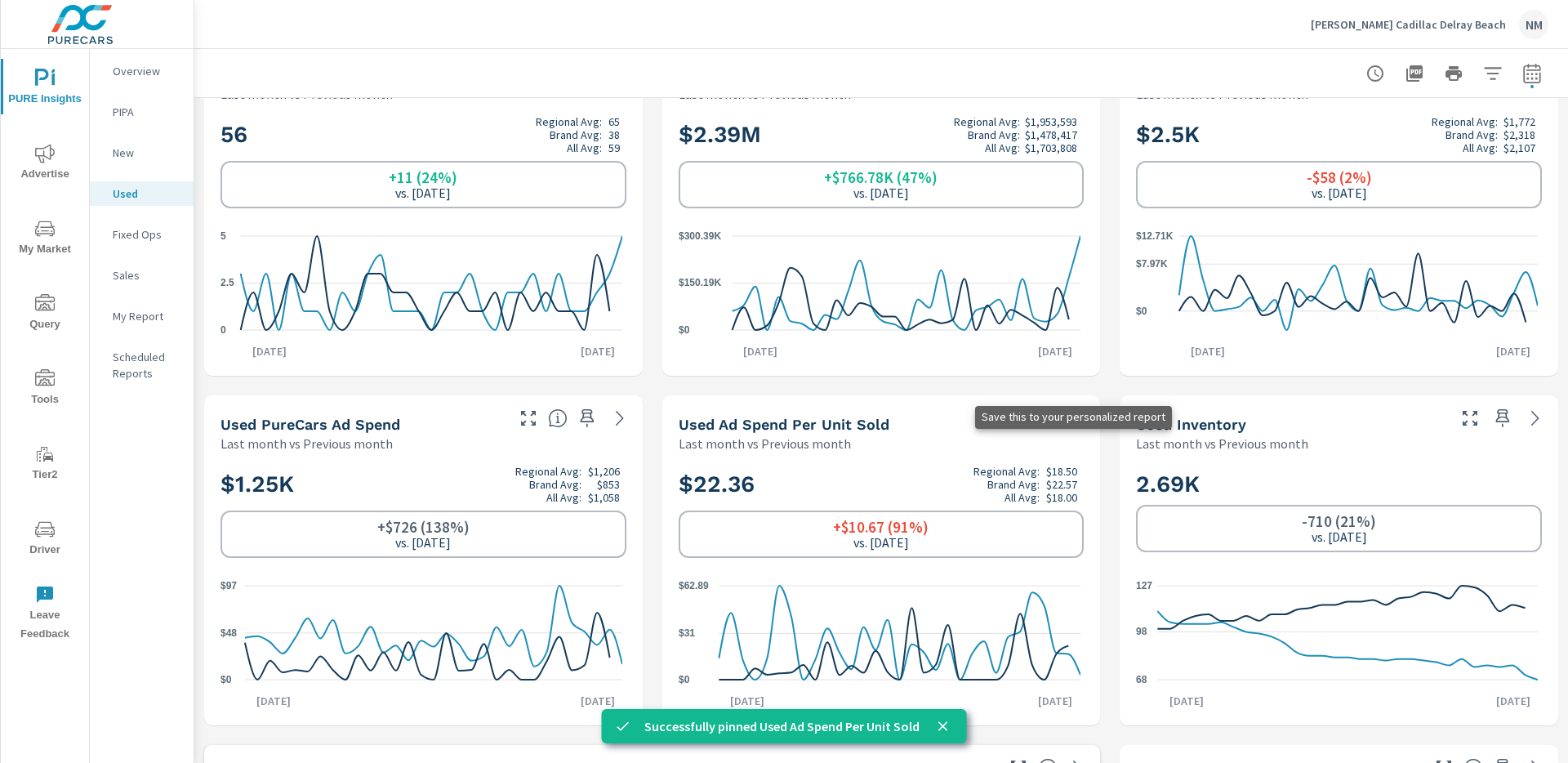
scroll to position [78, 0]
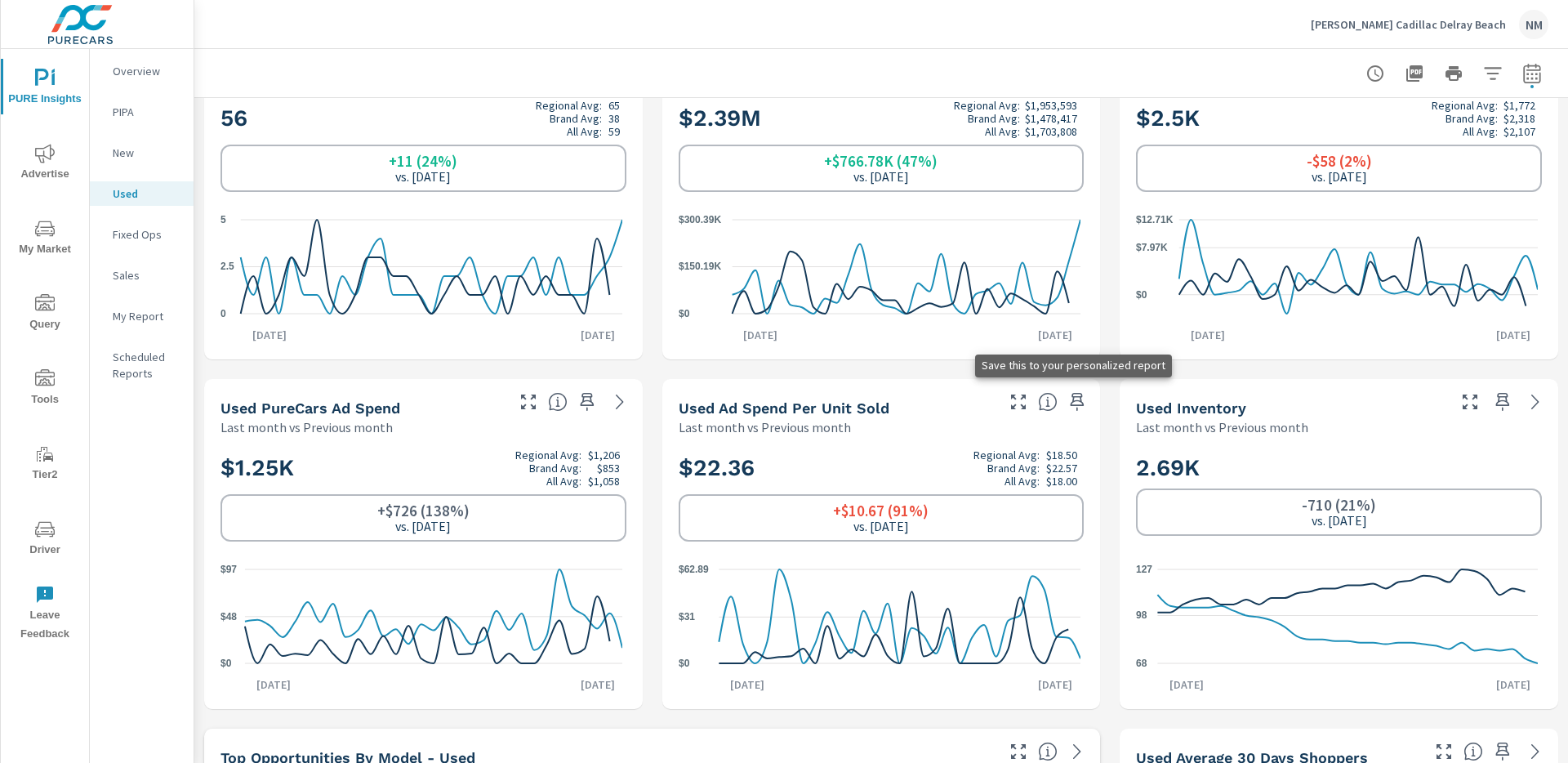
click at [129, 159] on p "New" at bounding box center [147, 153] width 67 height 16
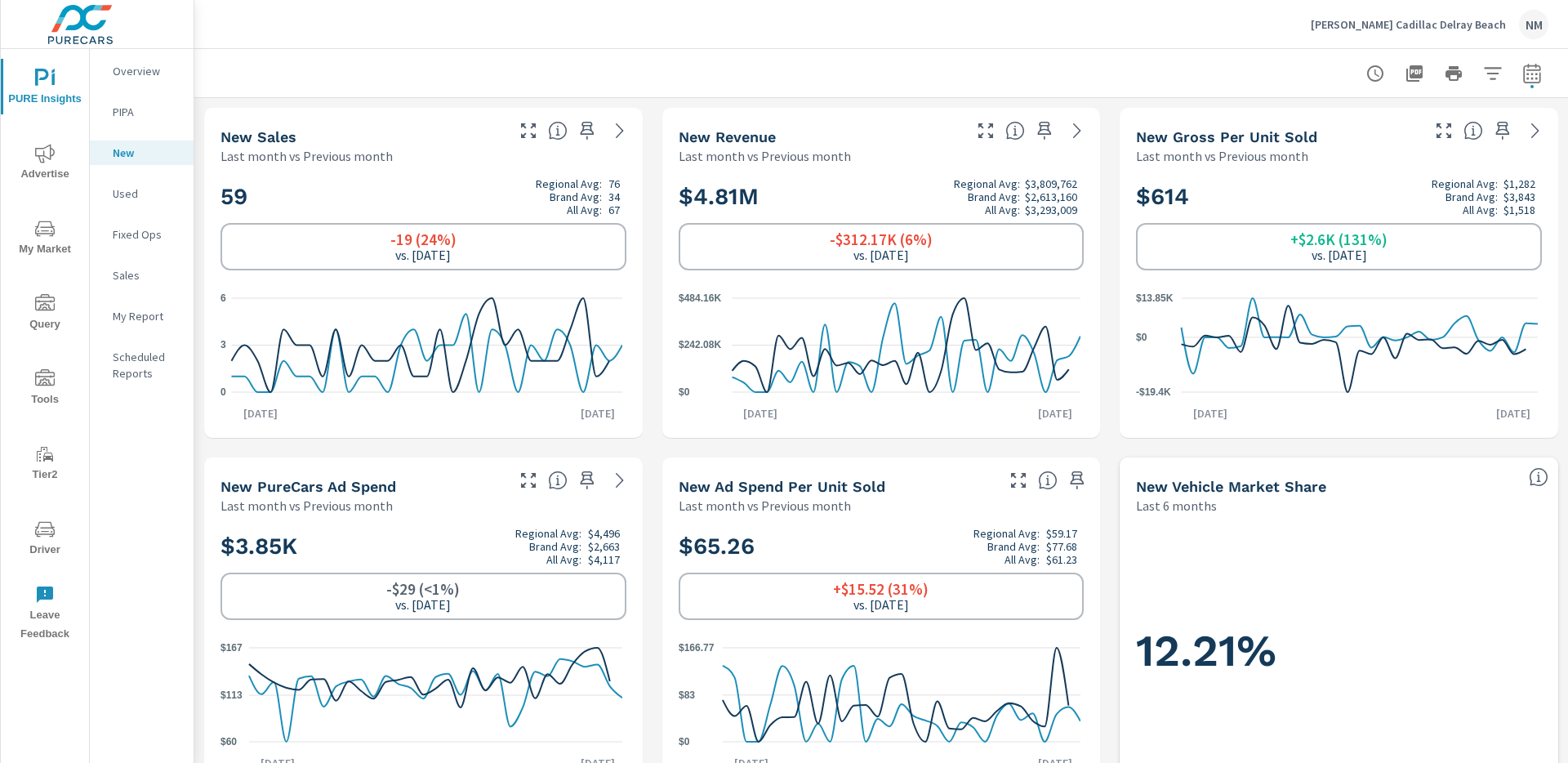
click at [18, 147] on span "Advertise" at bounding box center [45, 164] width 78 height 40
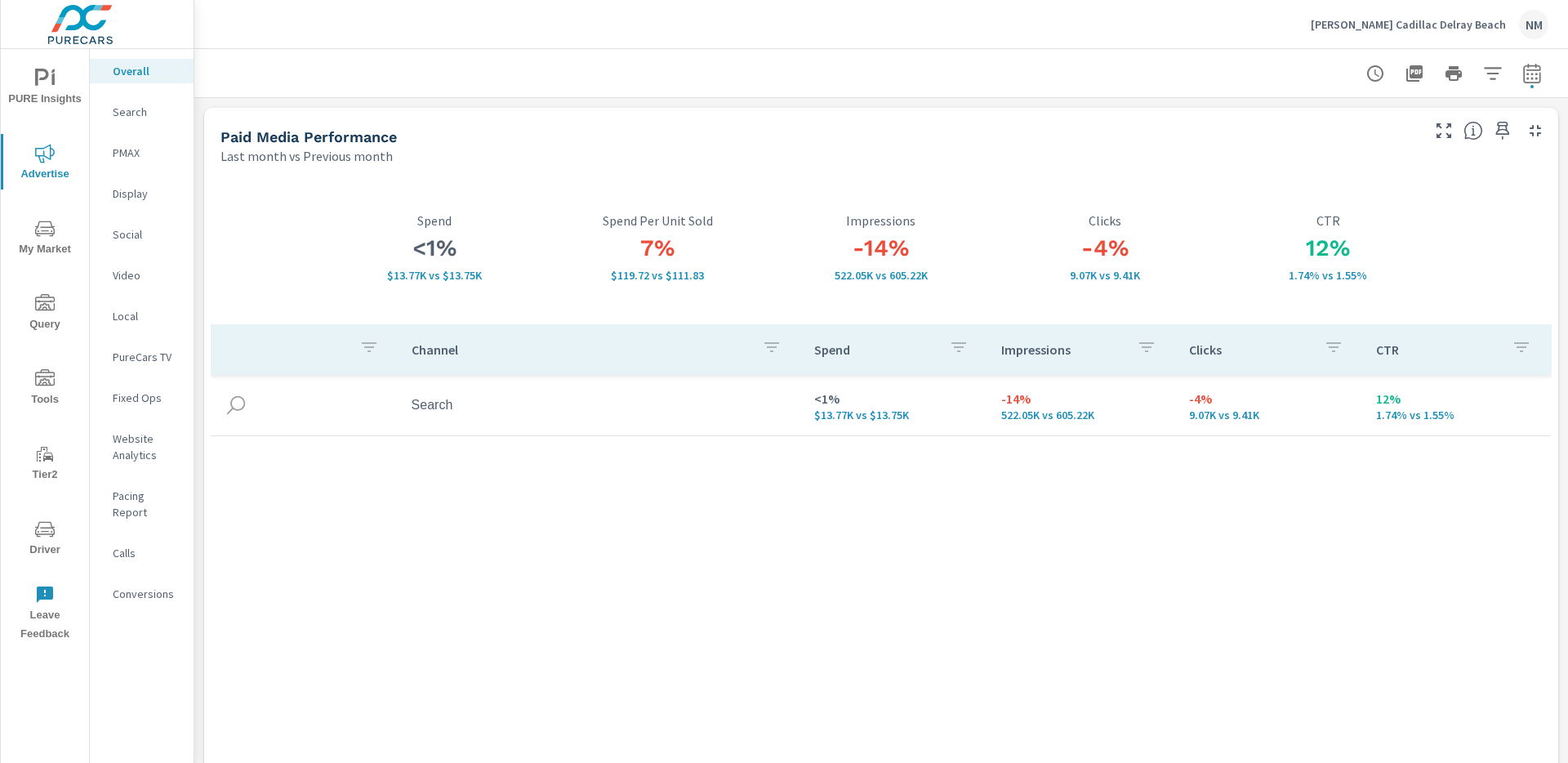
click at [106, 118] on div "Search" at bounding box center [142, 111] width 104 height 25
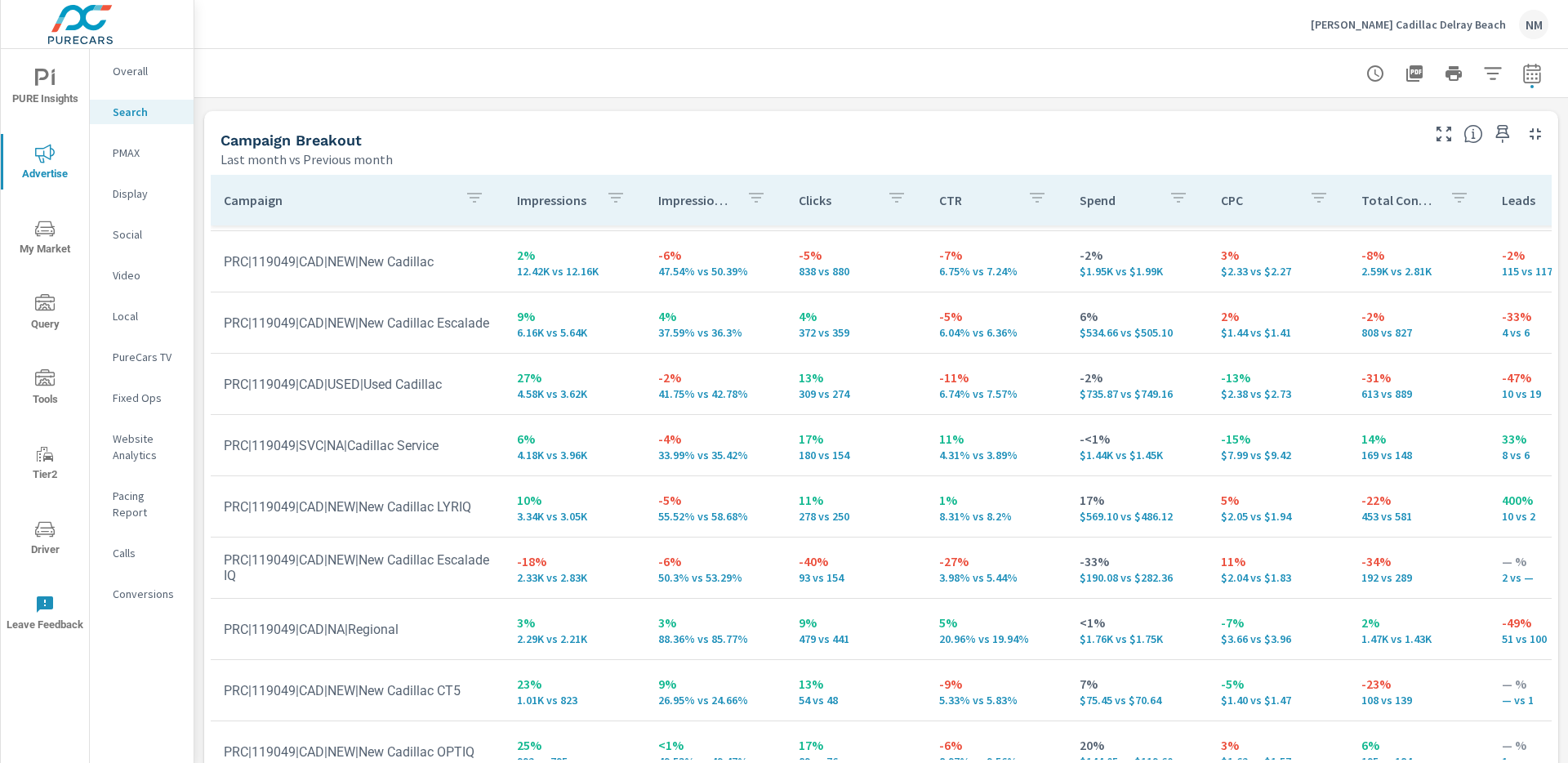
scroll to position [69, 0]
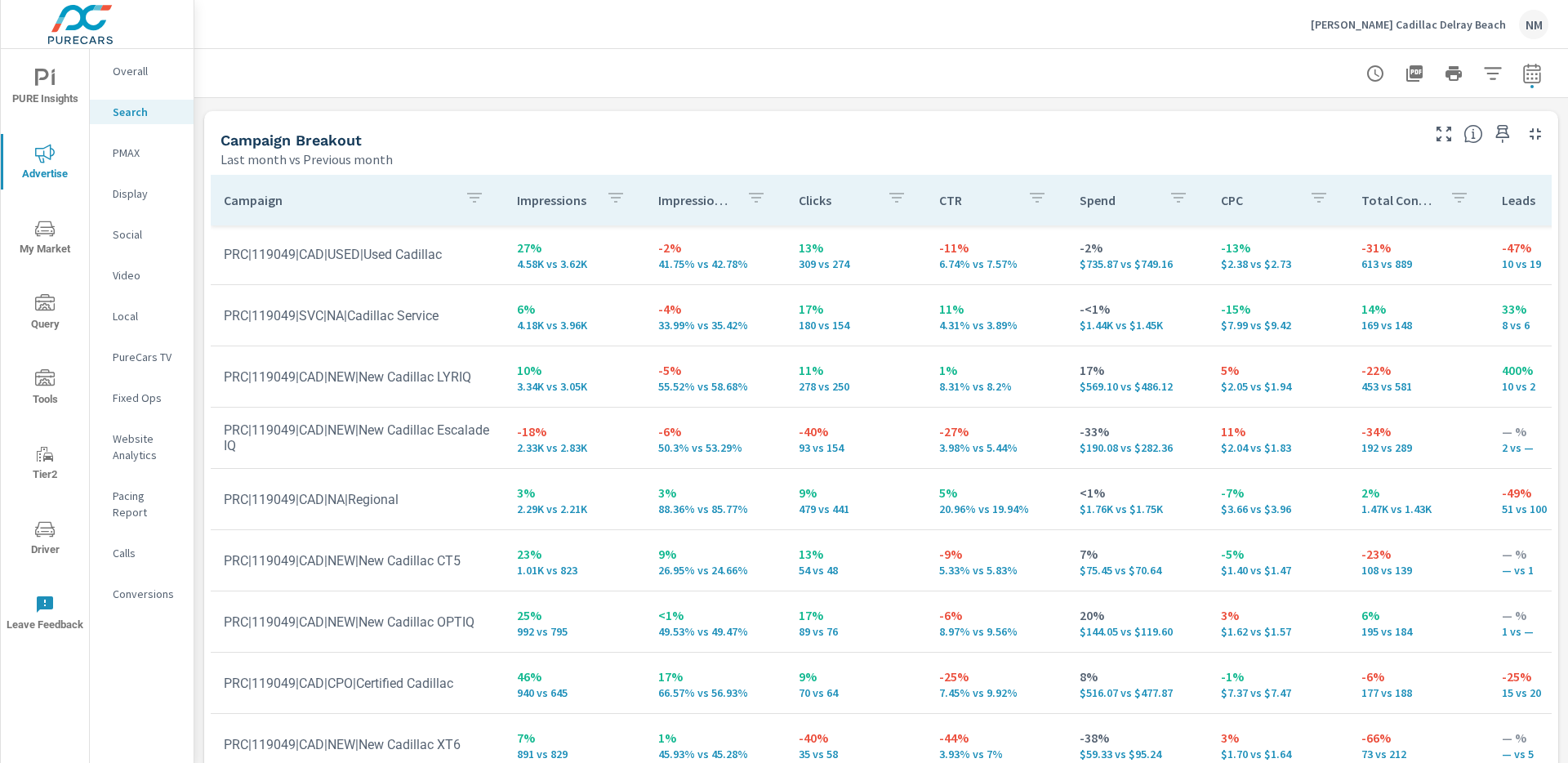
scroll to position [235, 0]
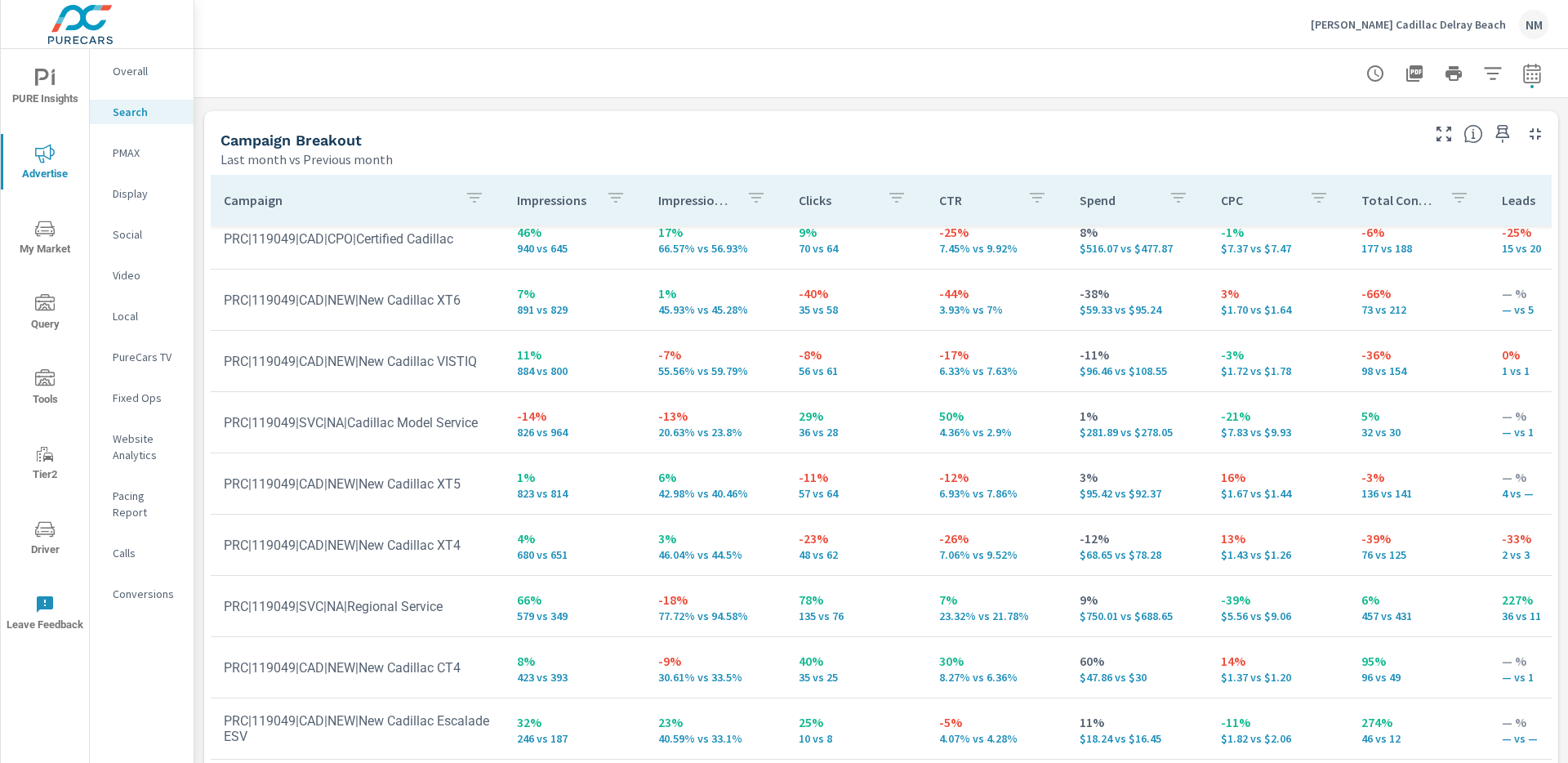
scroll to position [75, 0]
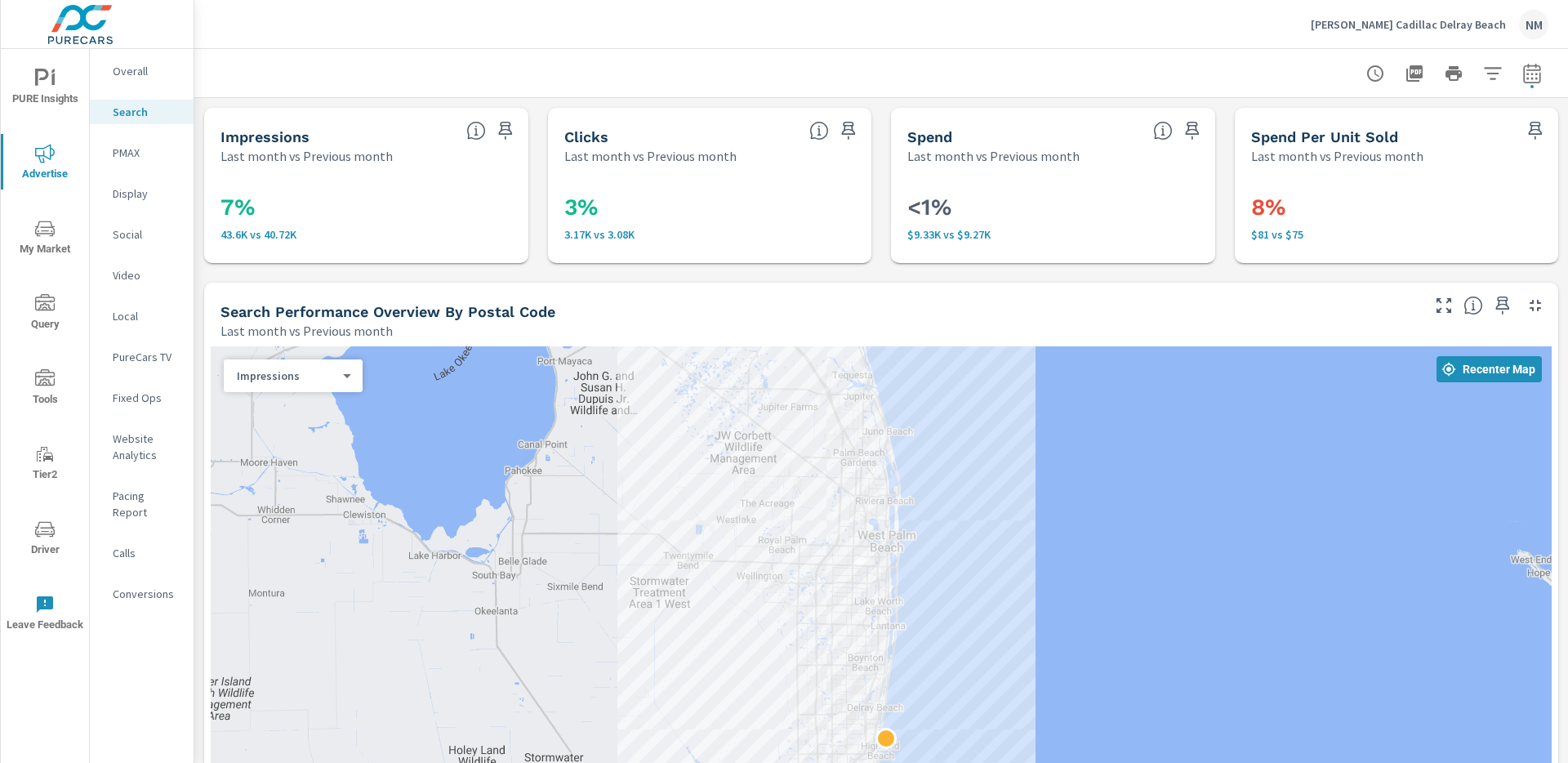
drag, startPoint x: 971, startPoint y: 426, endPoint x: 993, endPoint y: 465, distance: 44.8
click at [993, 465] on div at bounding box center [881, 712] width 1341 height 733
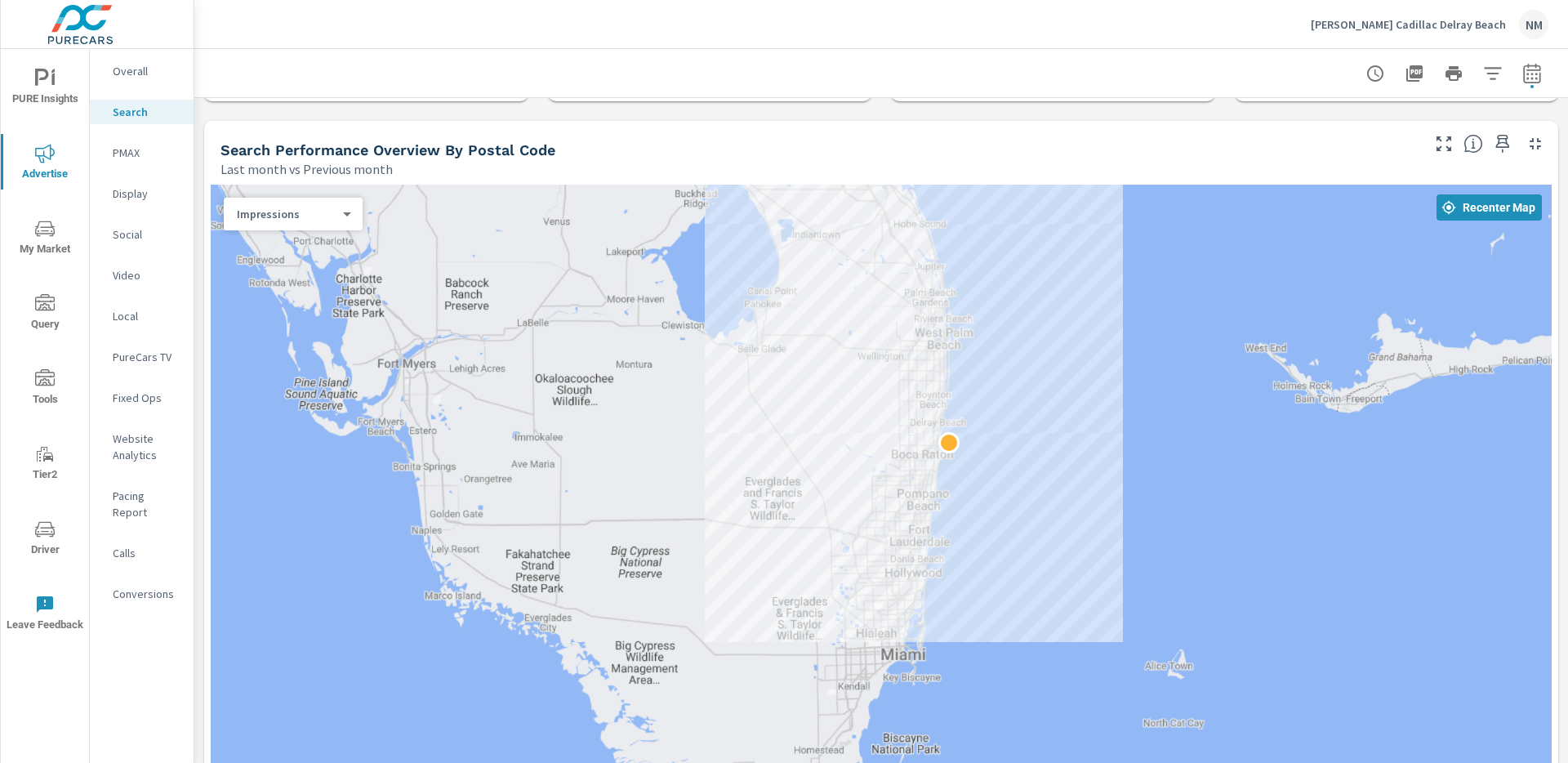
scroll to position [159, 0]
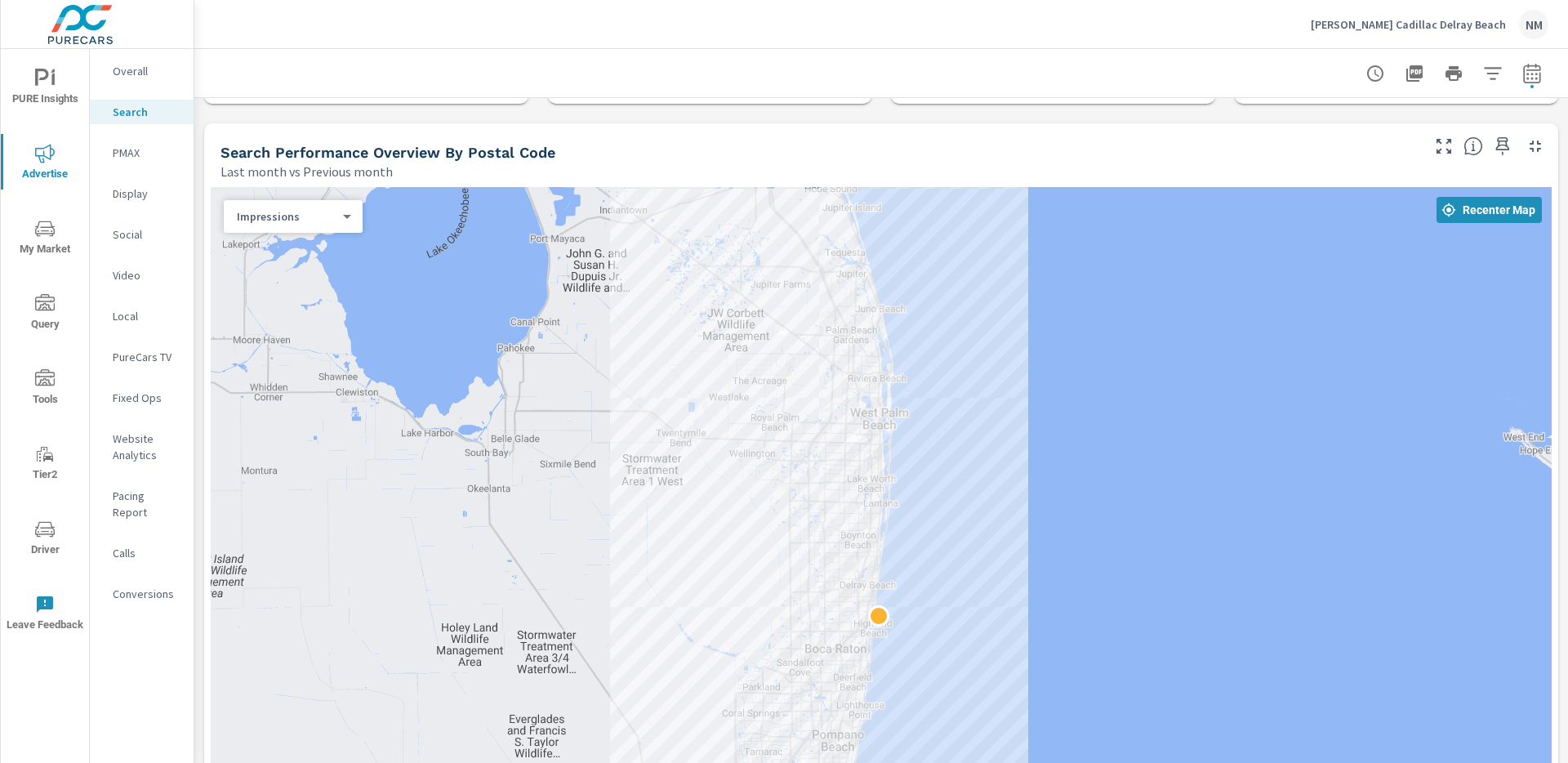
drag, startPoint x: 939, startPoint y: 391, endPoint x: 964, endPoint y: 440, distance: 55.0
click at [964, 440] on div at bounding box center [881, 553] width 1341 height 733
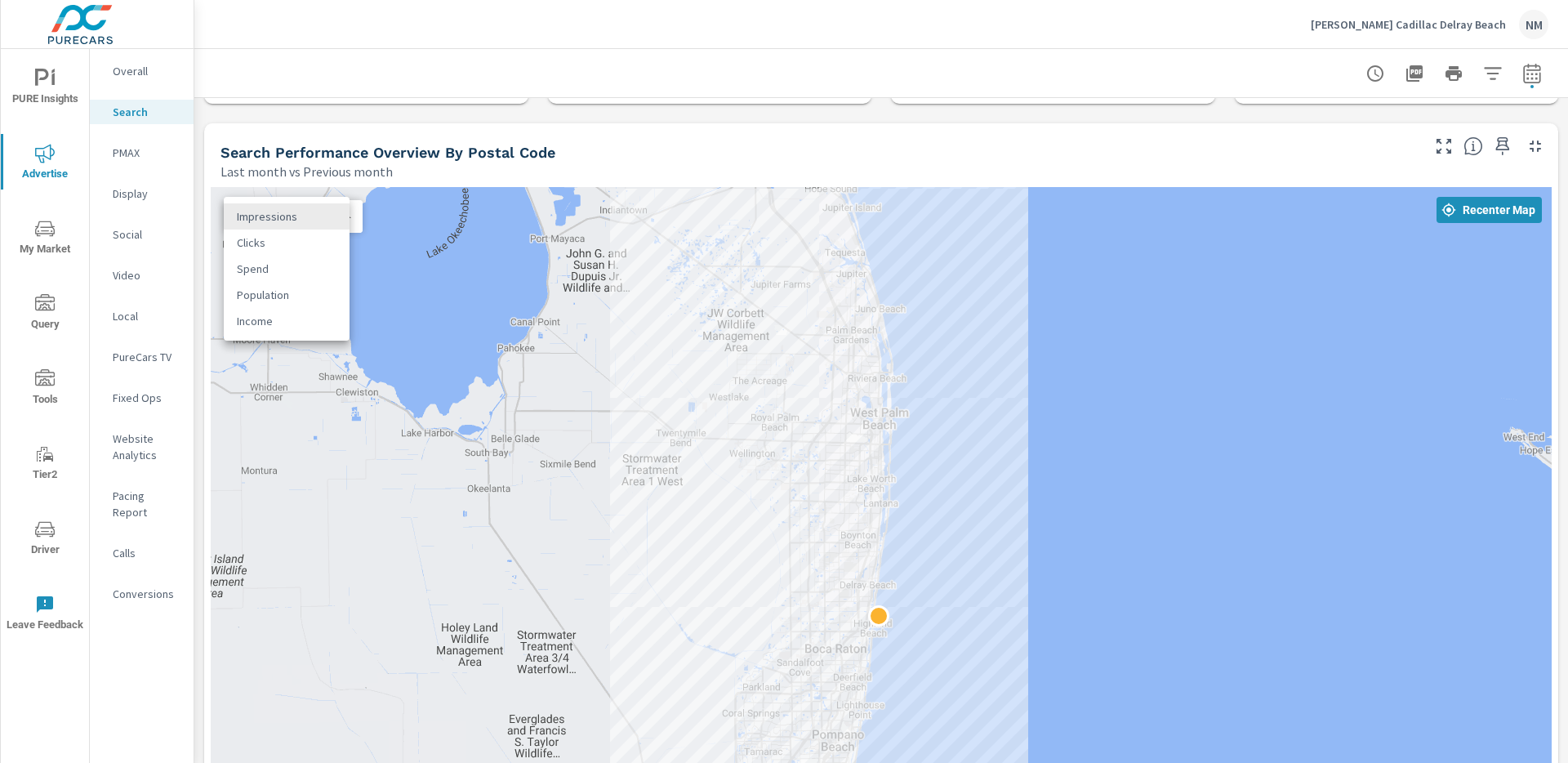
click at [327, 211] on body "PURE Insights Advertise My Market Query Tools Tier2 Driver Leave Feedback Overa…" at bounding box center [784, 382] width 1568 height 763
click at [305, 247] on li "Clicks" at bounding box center [287, 242] width 126 height 26
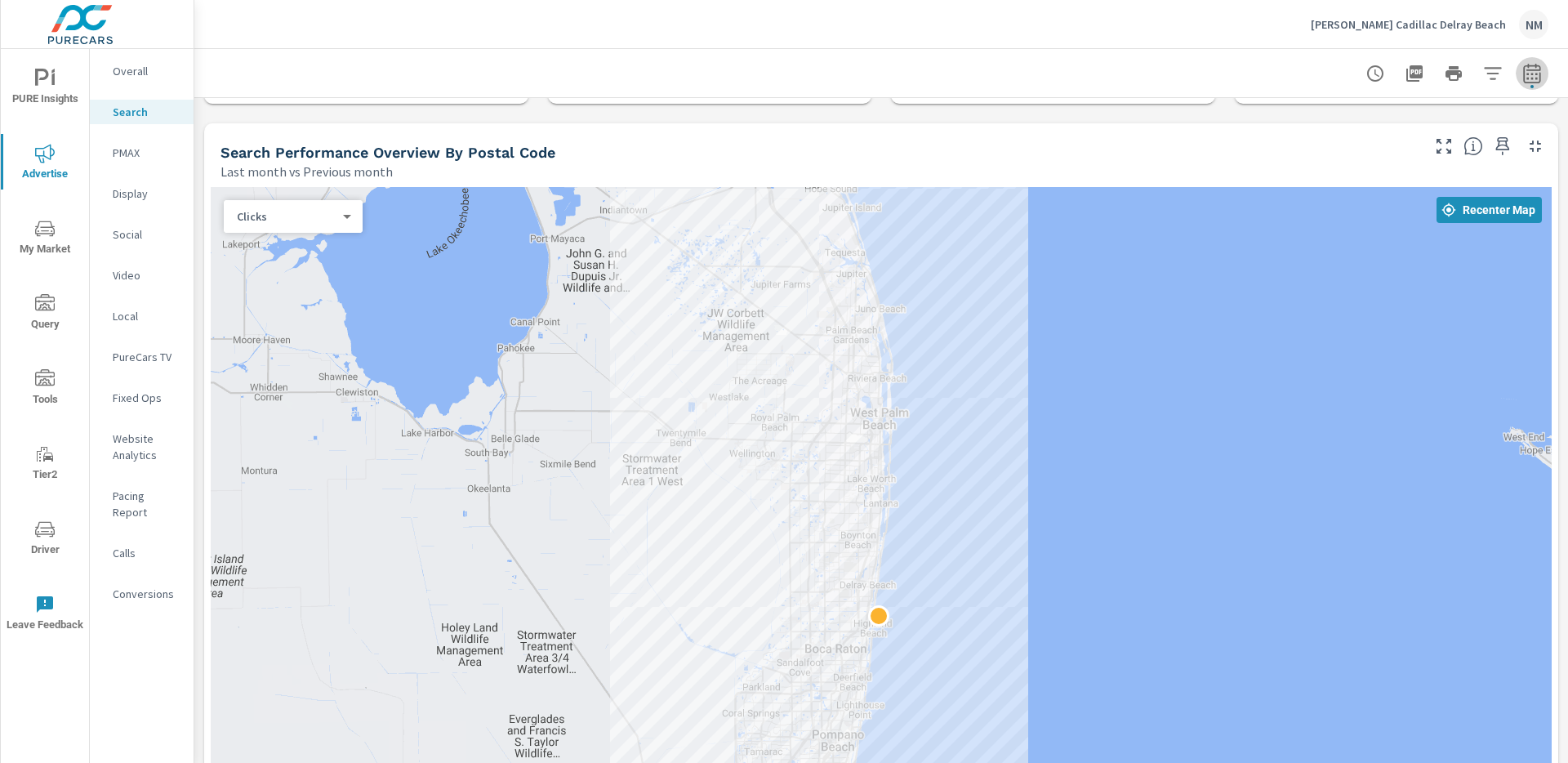
click at [1527, 83] on icon "button" at bounding box center [1532, 74] width 20 height 20
select select "Last month"
select select "Previous month"
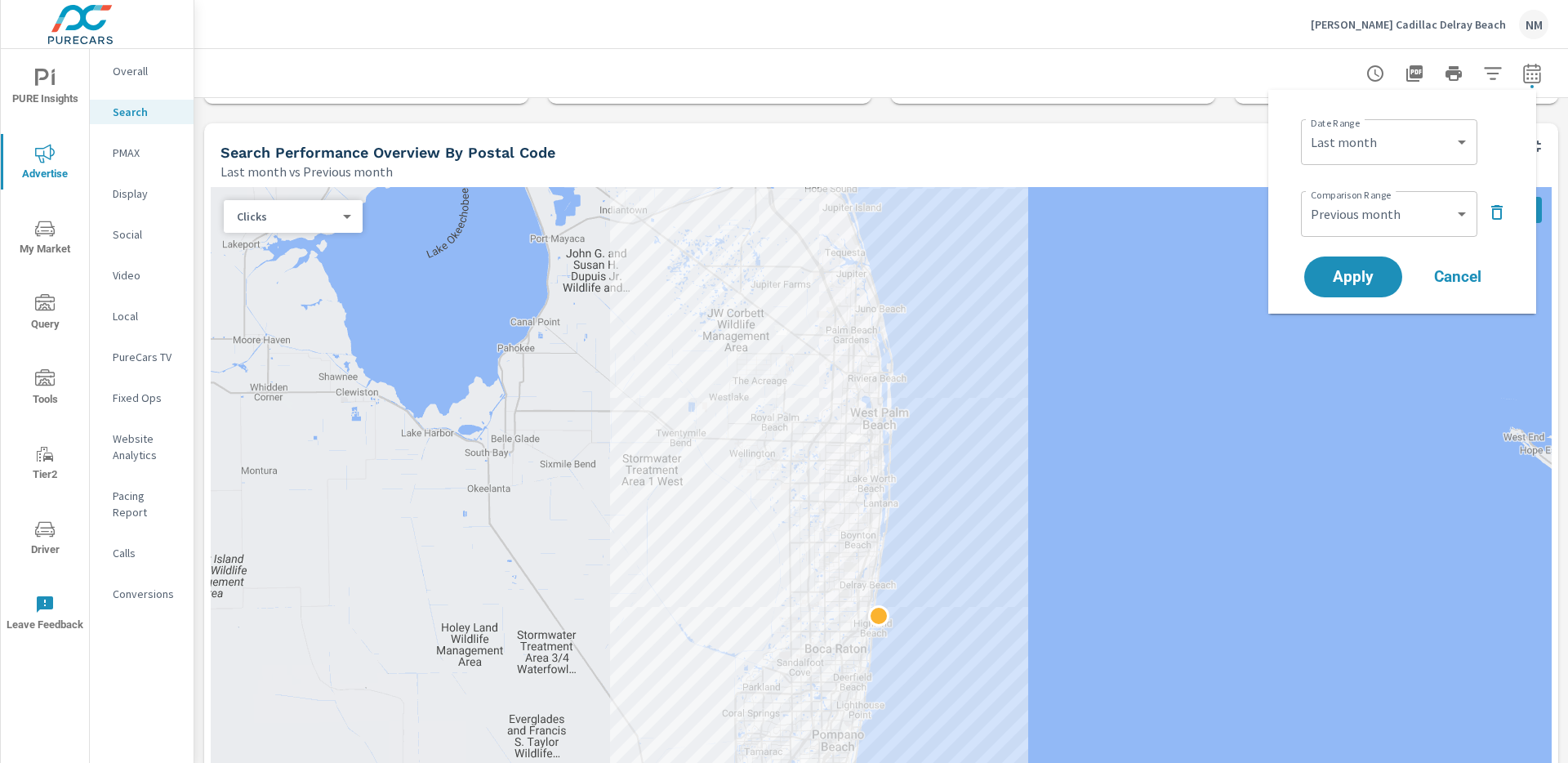
click at [1493, 217] on icon "button" at bounding box center [1497, 212] width 20 height 20
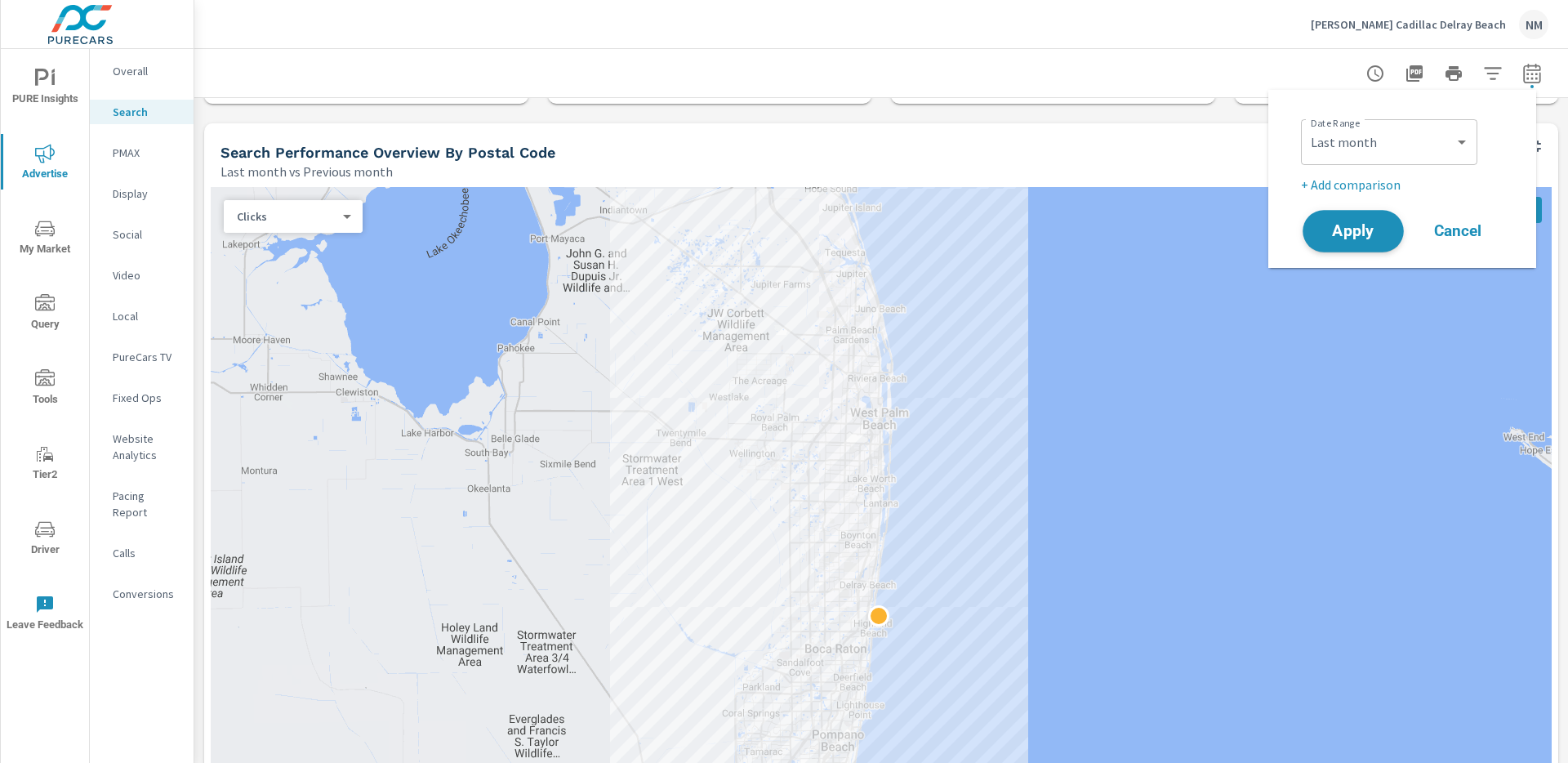
click at [1378, 233] on span "Apply" at bounding box center [1353, 231] width 67 height 15
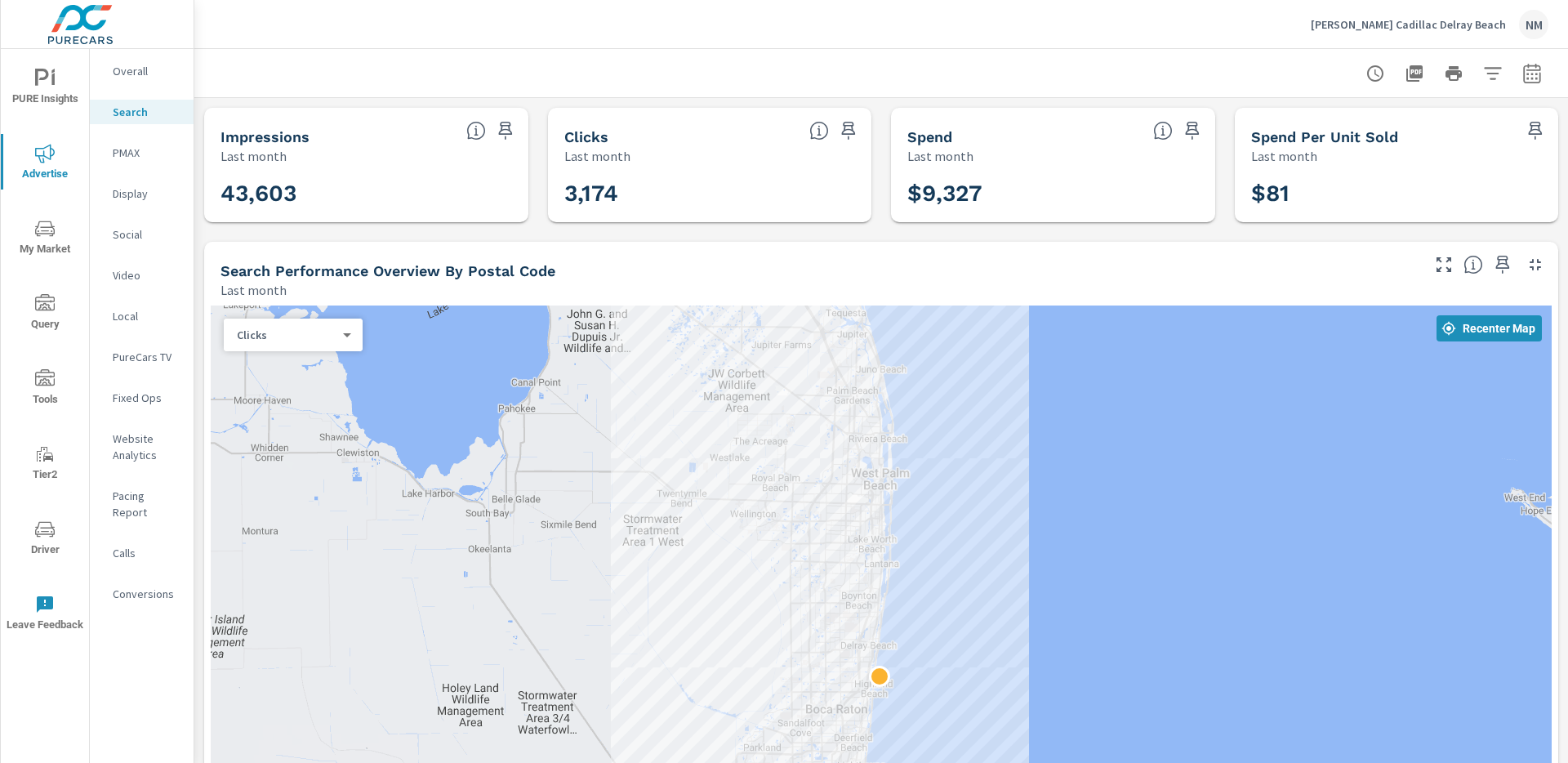
drag, startPoint x: 972, startPoint y: 504, endPoint x: 972, endPoint y: 548, distance: 44.0
click at [972, 548] on div at bounding box center [881, 569] width 1341 height 529
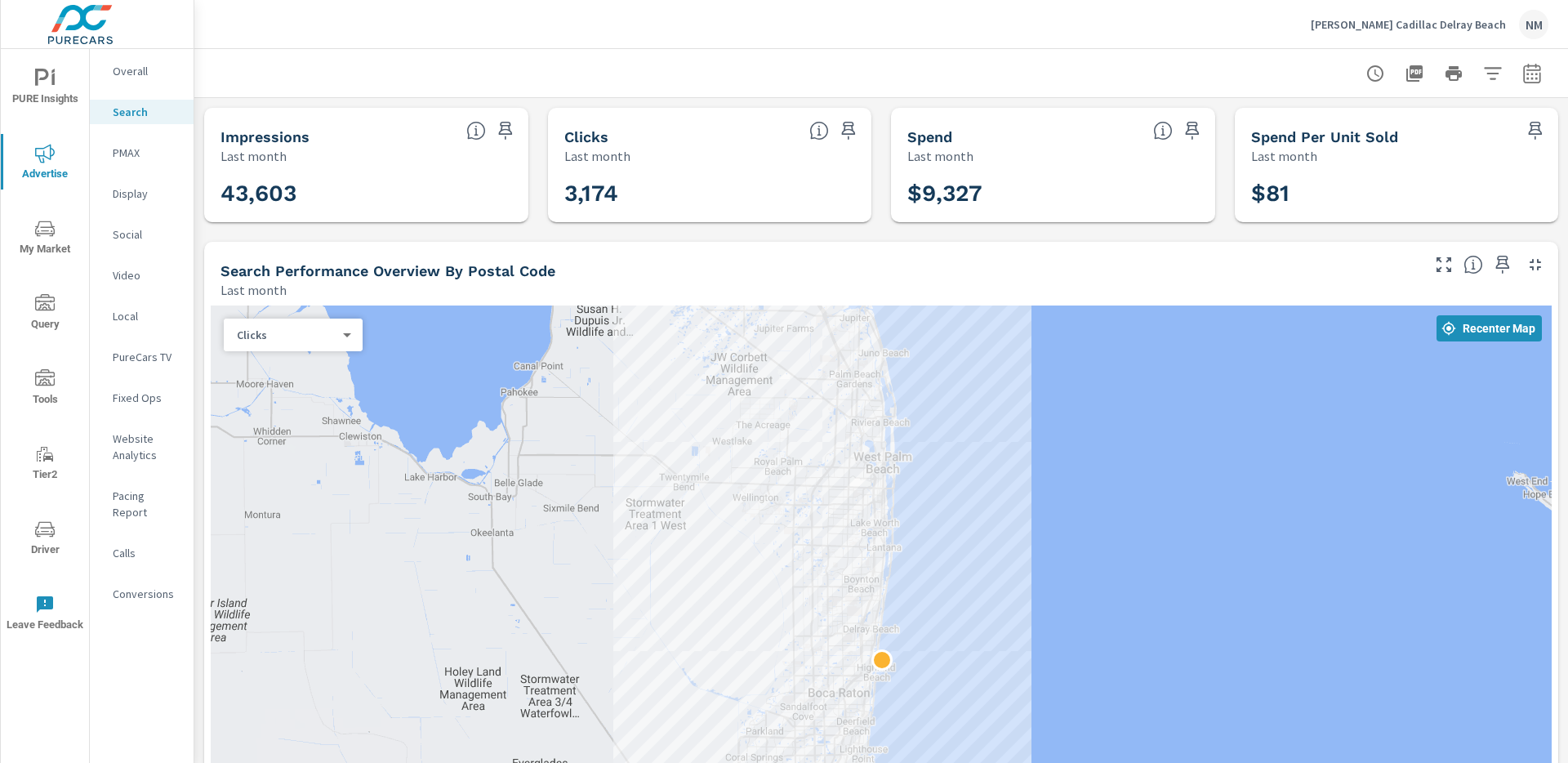
drag, startPoint x: 1072, startPoint y: 594, endPoint x: 1074, endPoint y: 575, distance: 19.1
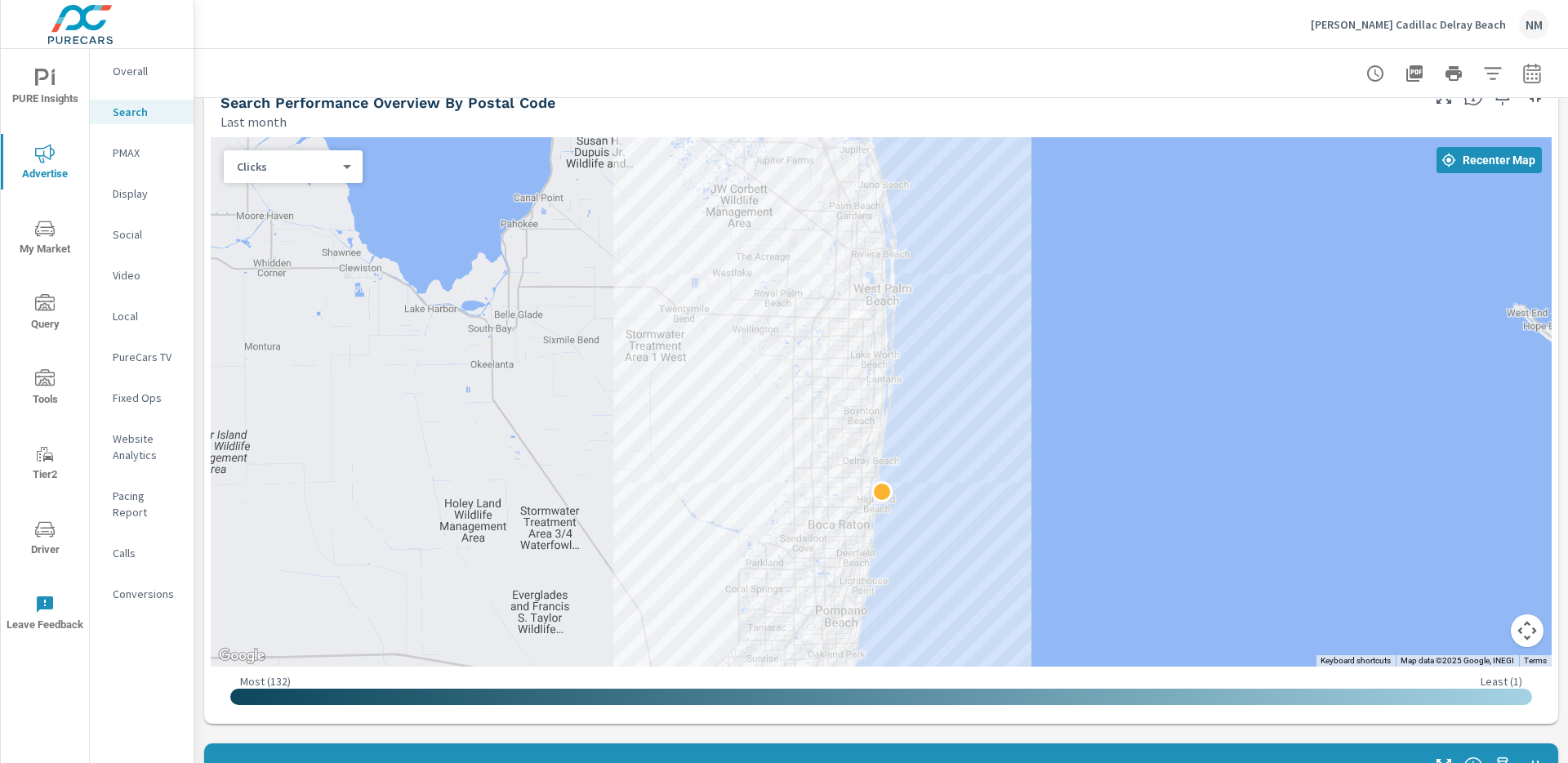
scroll to position [156, 0]
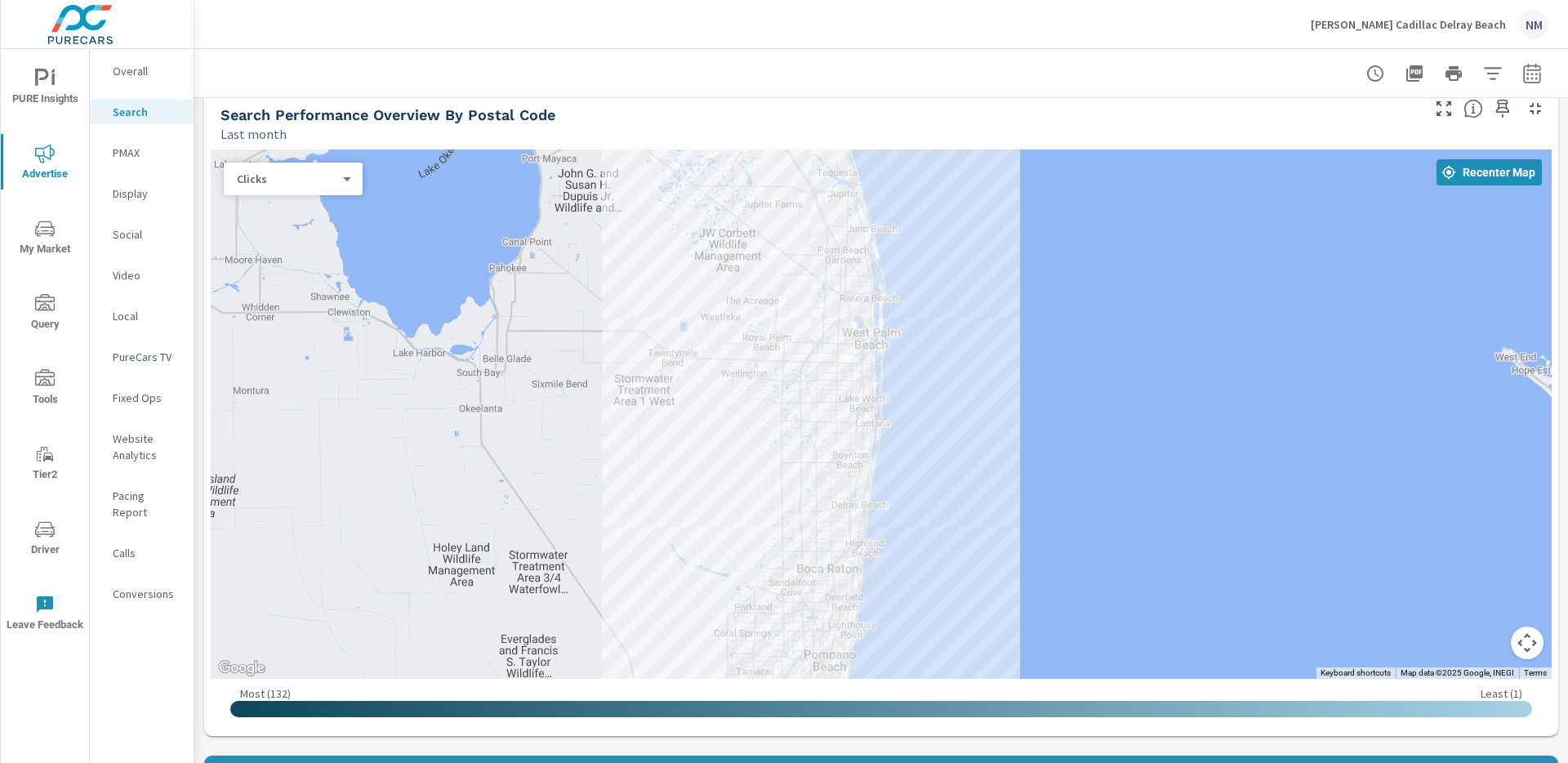
drag, startPoint x: 1099, startPoint y: 332, endPoint x: 1088, endPoint y: 364, distance: 33.8
click at [1088, 364] on div at bounding box center [881, 413] width 1341 height 529
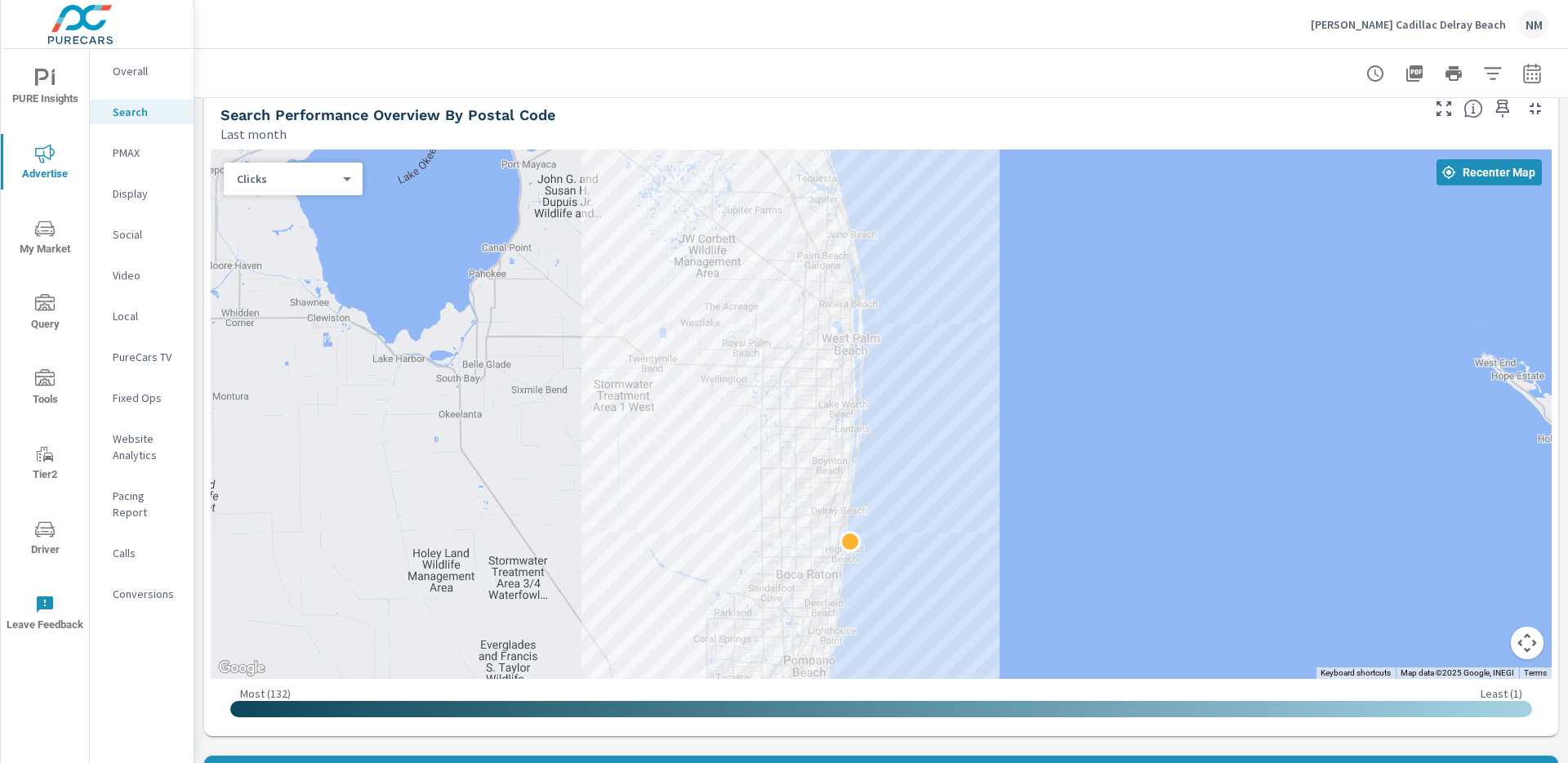
drag, startPoint x: 1077, startPoint y: 382, endPoint x: 1059, endPoint y: 373, distance: 20.1
click at [1059, 373] on div at bounding box center [881, 413] width 1341 height 529
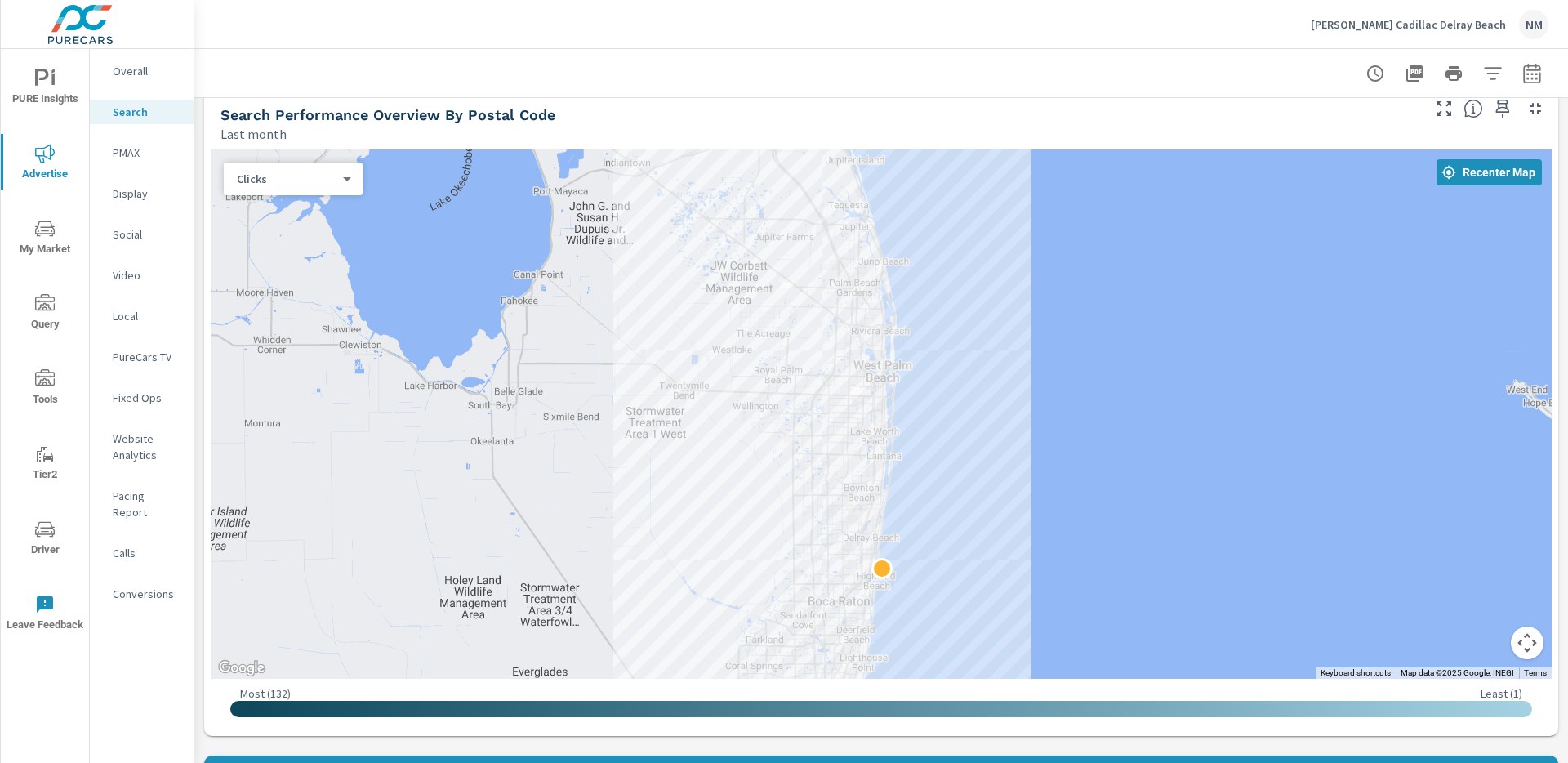
drag, startPoint x: 1058, startPoint y: 372, endPoint x: 1092, endPoint y: 400, distance: 44.0
click at [1092, 400] on div at bounding box center [881, 413] width 1341 height 529
click at [130, 158] on p "PMAX" at bounding box center [147, 153] width 67 height 16
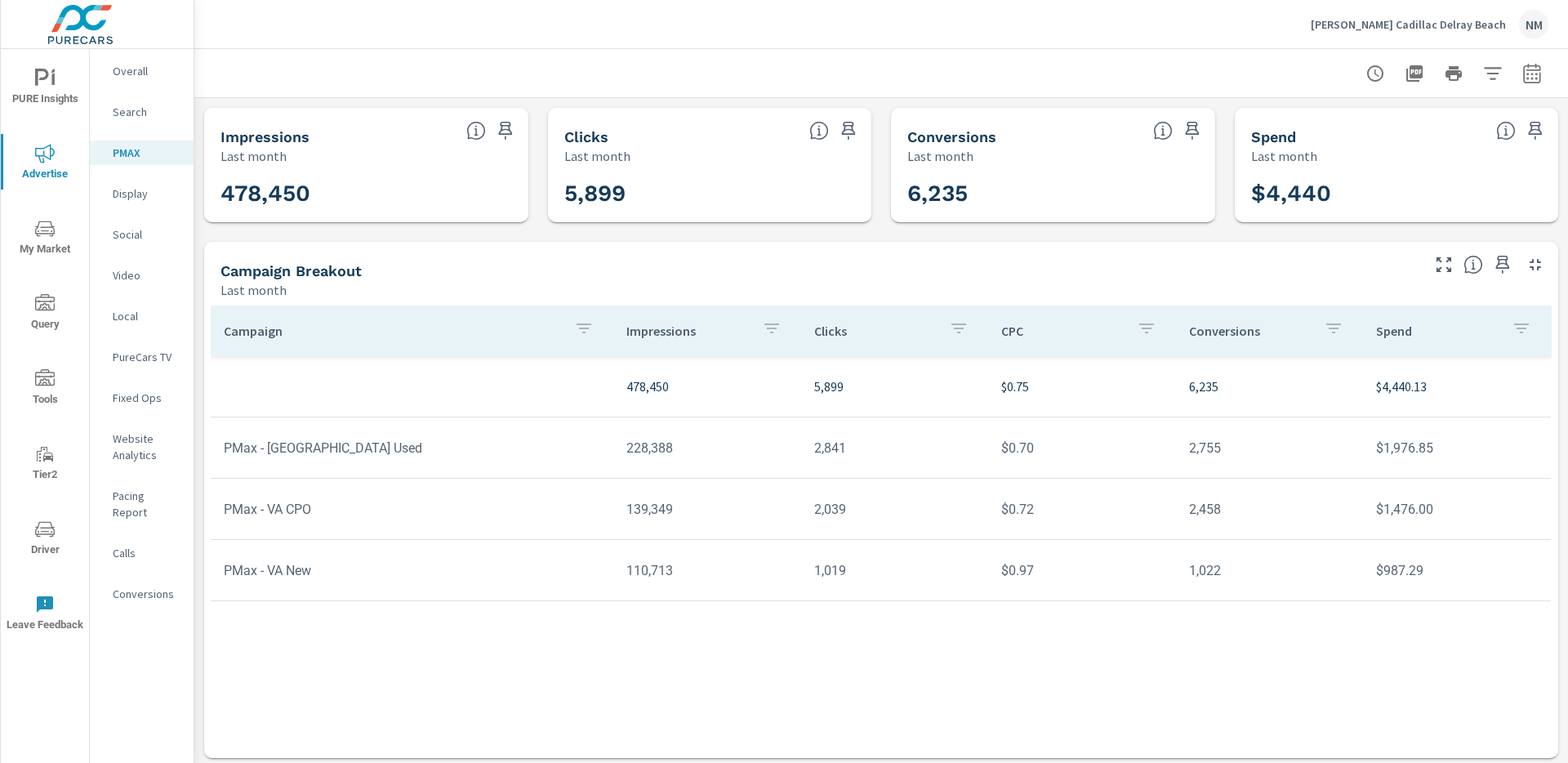
click at [114, 115] on p "Search" at bounding box center [147, 112] width 67 height 16
